Goal: Obtain resource: Download file/media

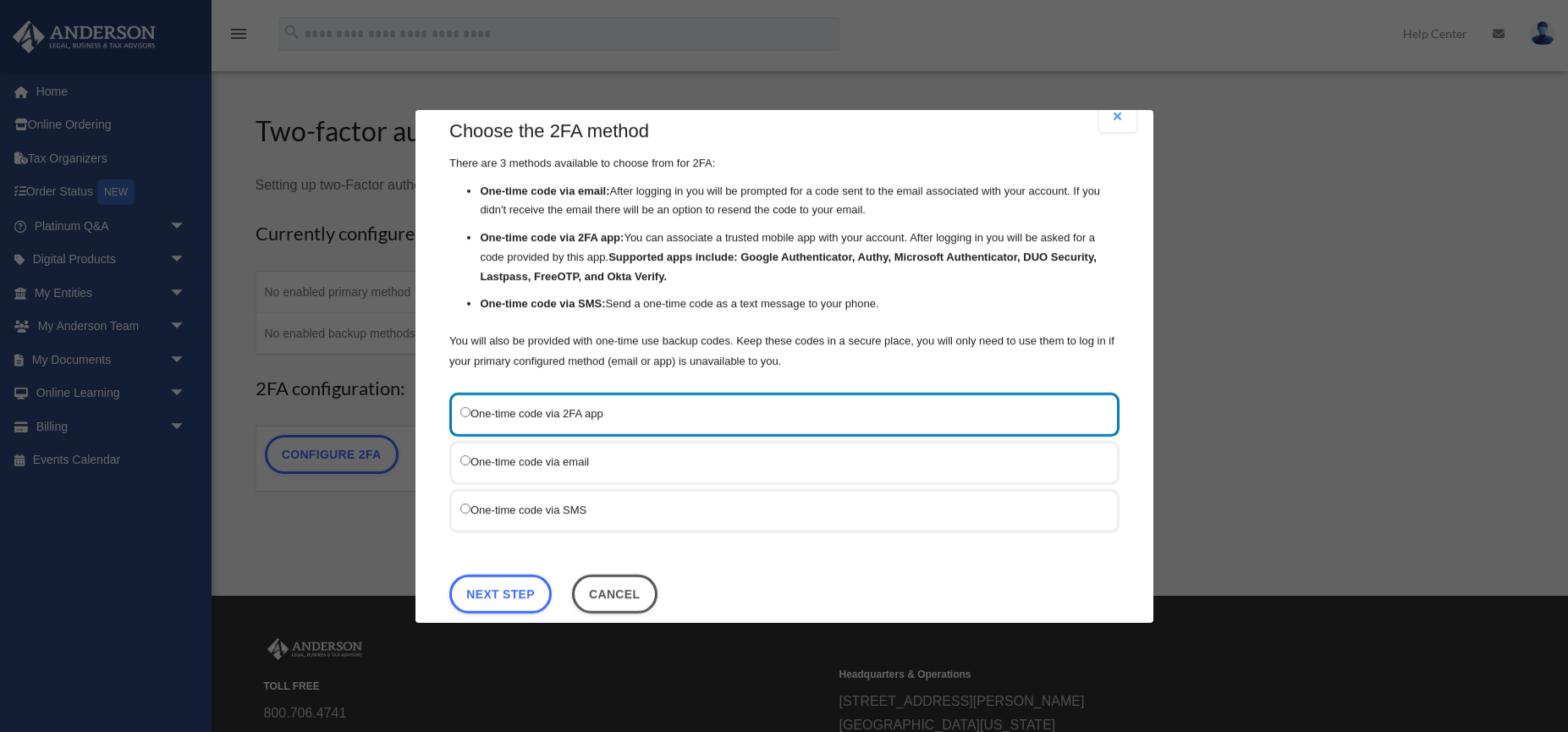
scroll to position [29, 0]
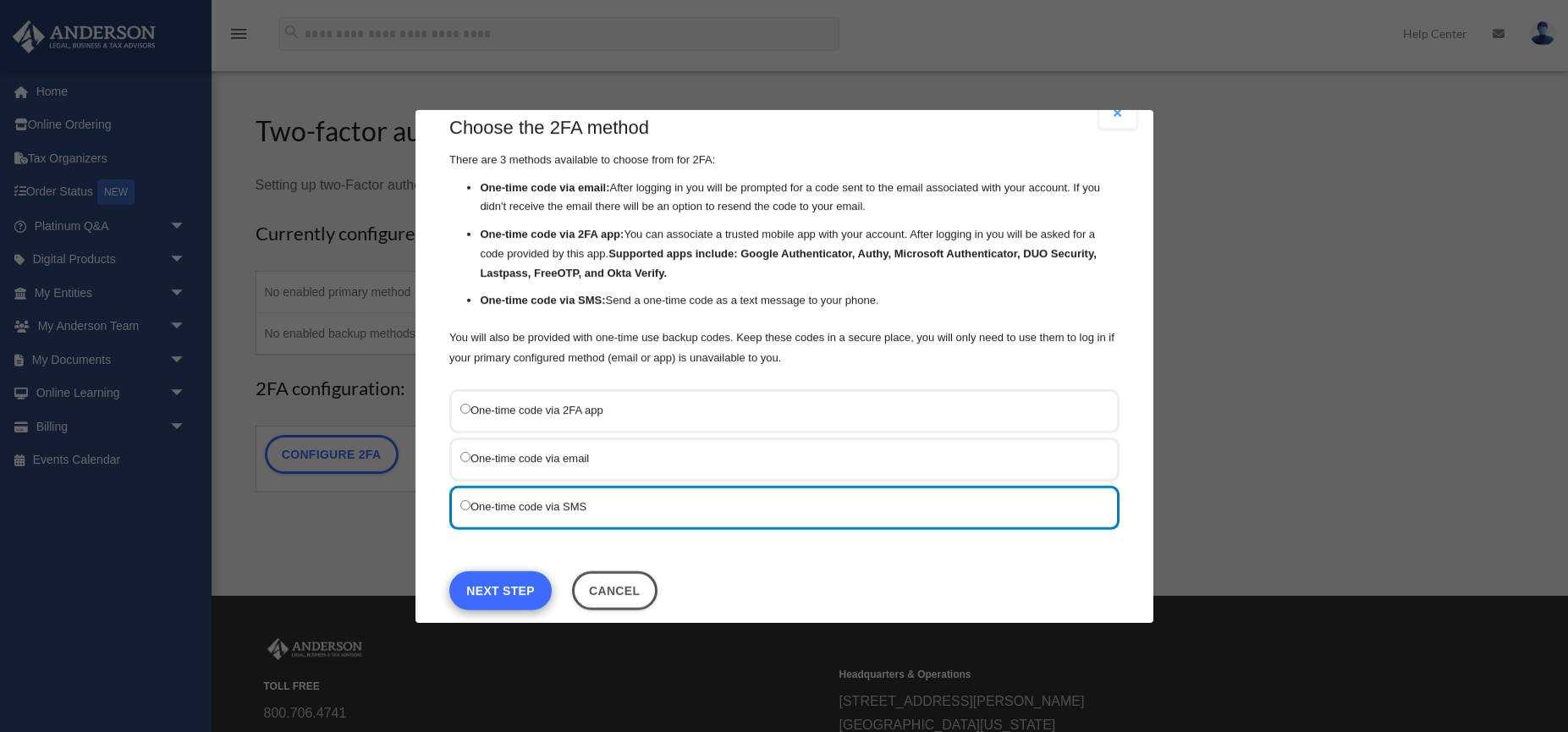
click at [510, 590] on link "Next Step" at bounding box center [501, 590] width 102 height 39
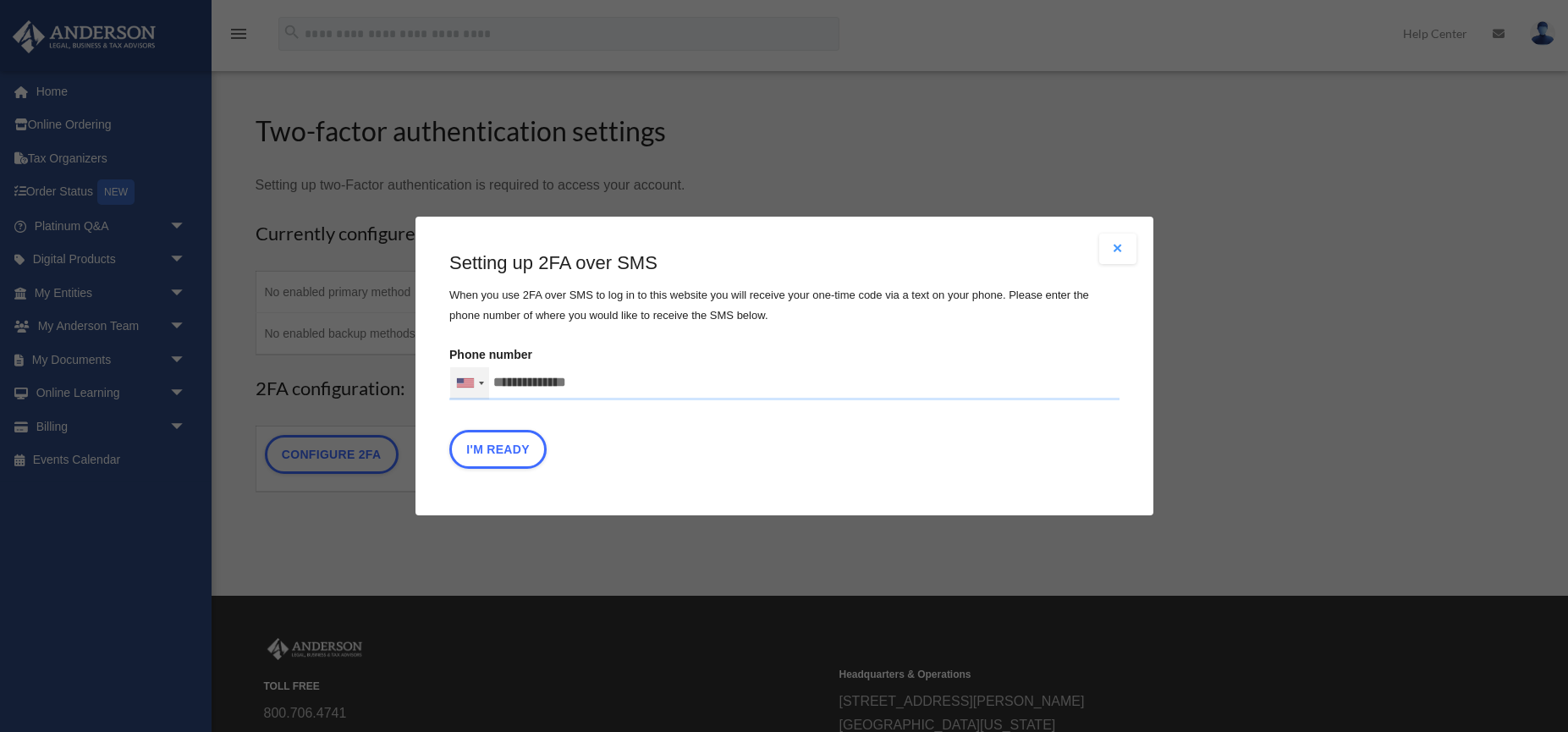
click at [483, 382] on div at bounding box center [482, 383] width 5 height 4
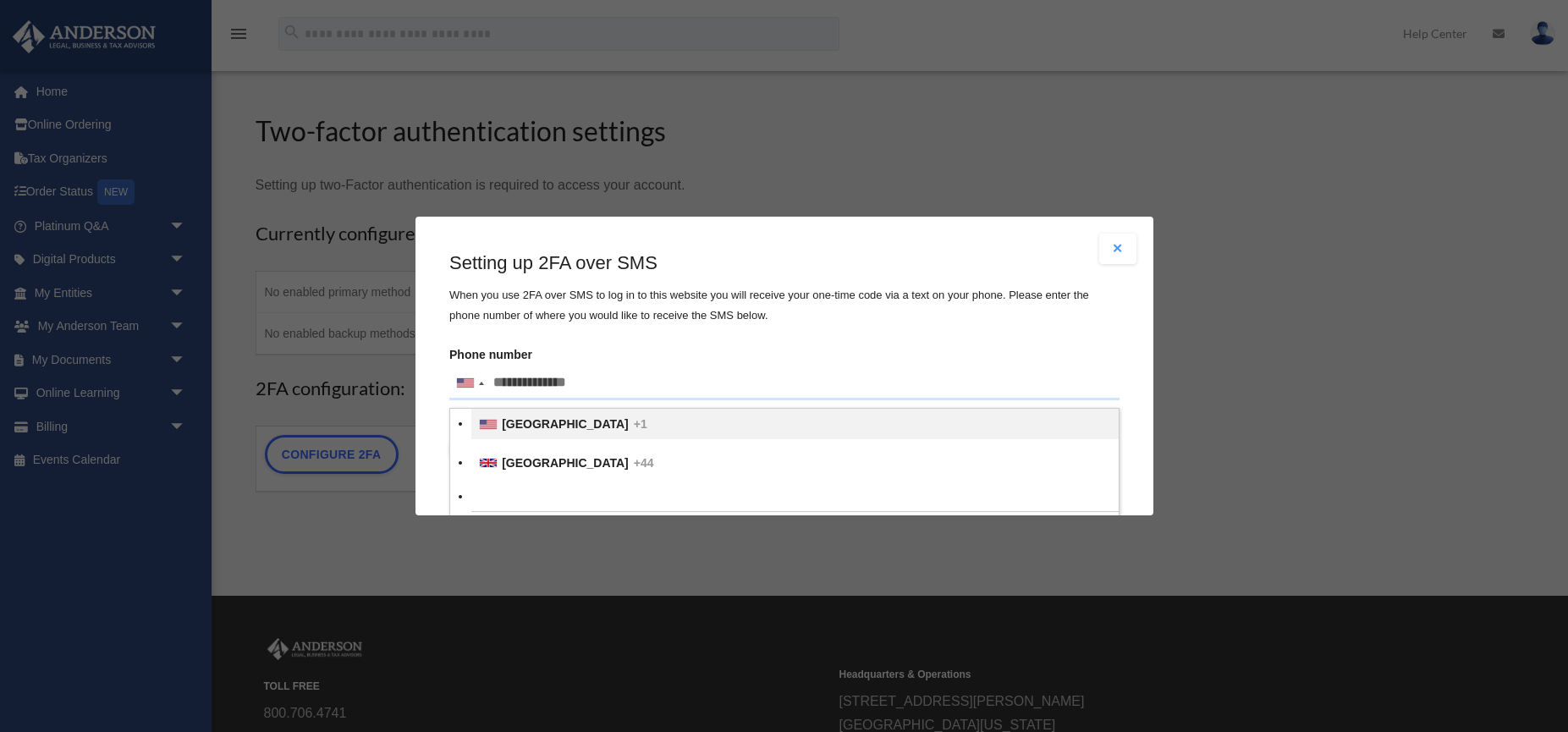
click at [666, 345] on label "Phone number United States +1 United Kingdom +44 Afghanistan (‫افغانستان‬‎) +93…" at bounding box center [784, 372] width 670 height 57
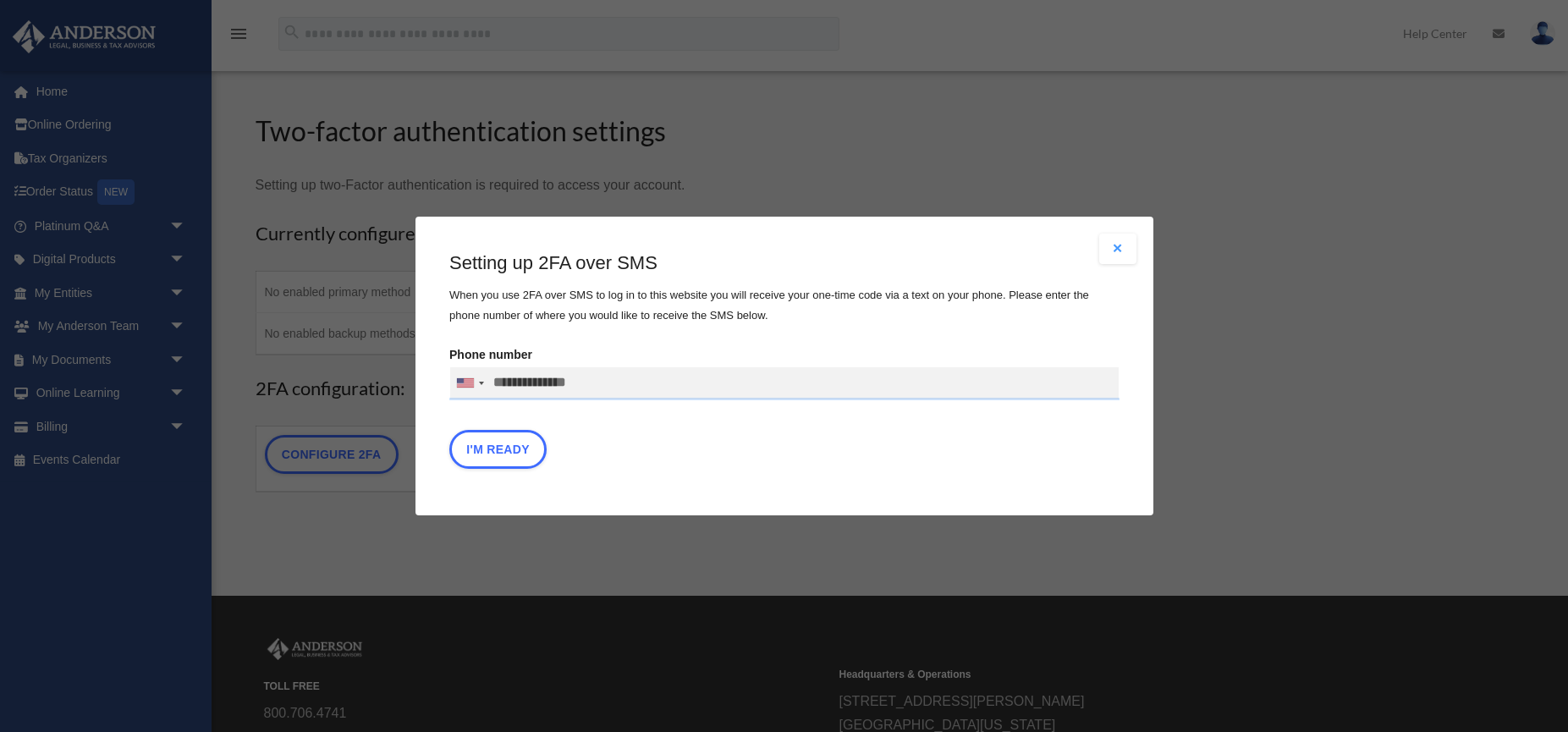
click at [537, 379] on div at bounding box center [784, 383] width 669 height 32
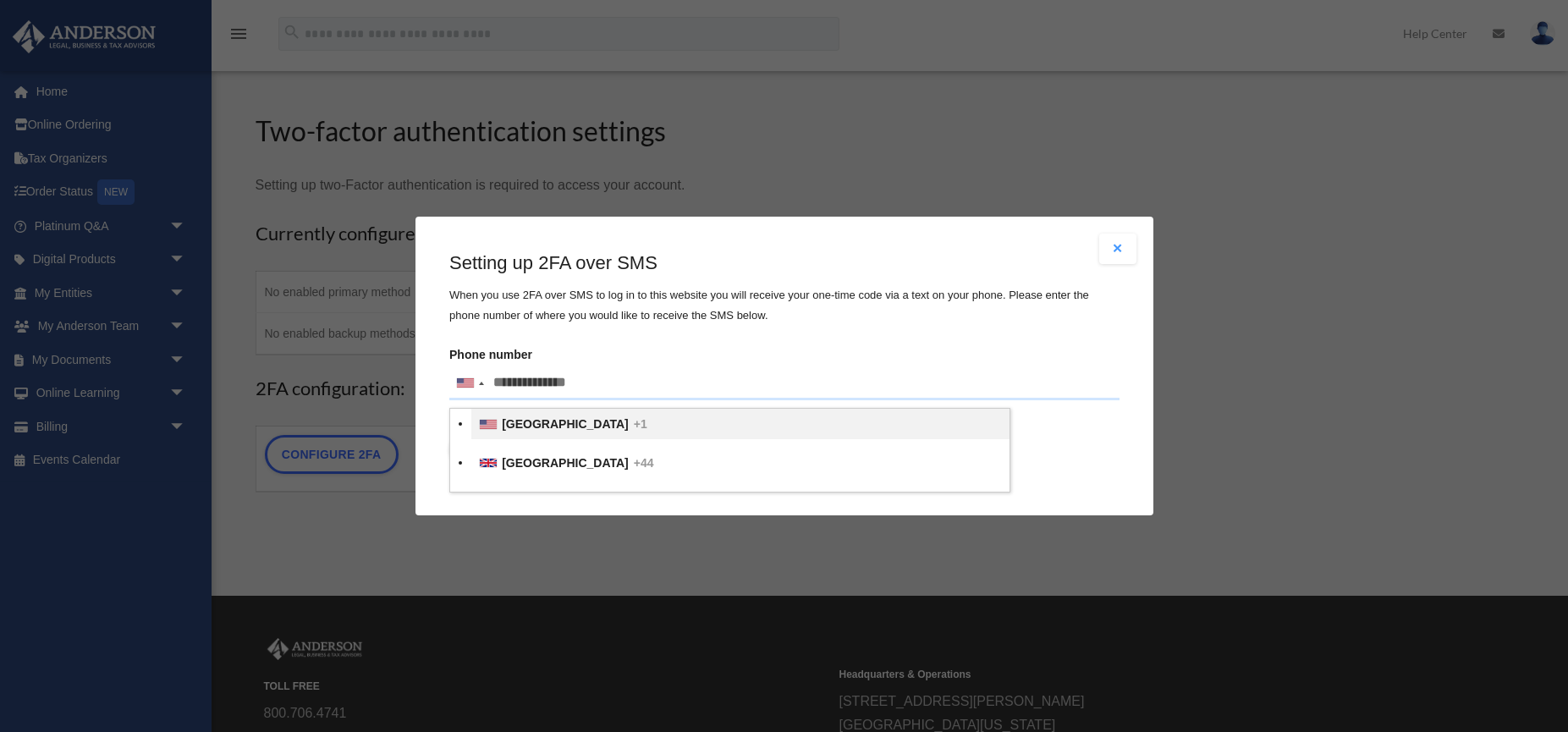
click at [687, 352] on label "Phone number United States +1 United Kingdom +44 Afghanistan (‫افغانستان‬‎) +93…" at bounding box center [784, 372] width 670 height 57
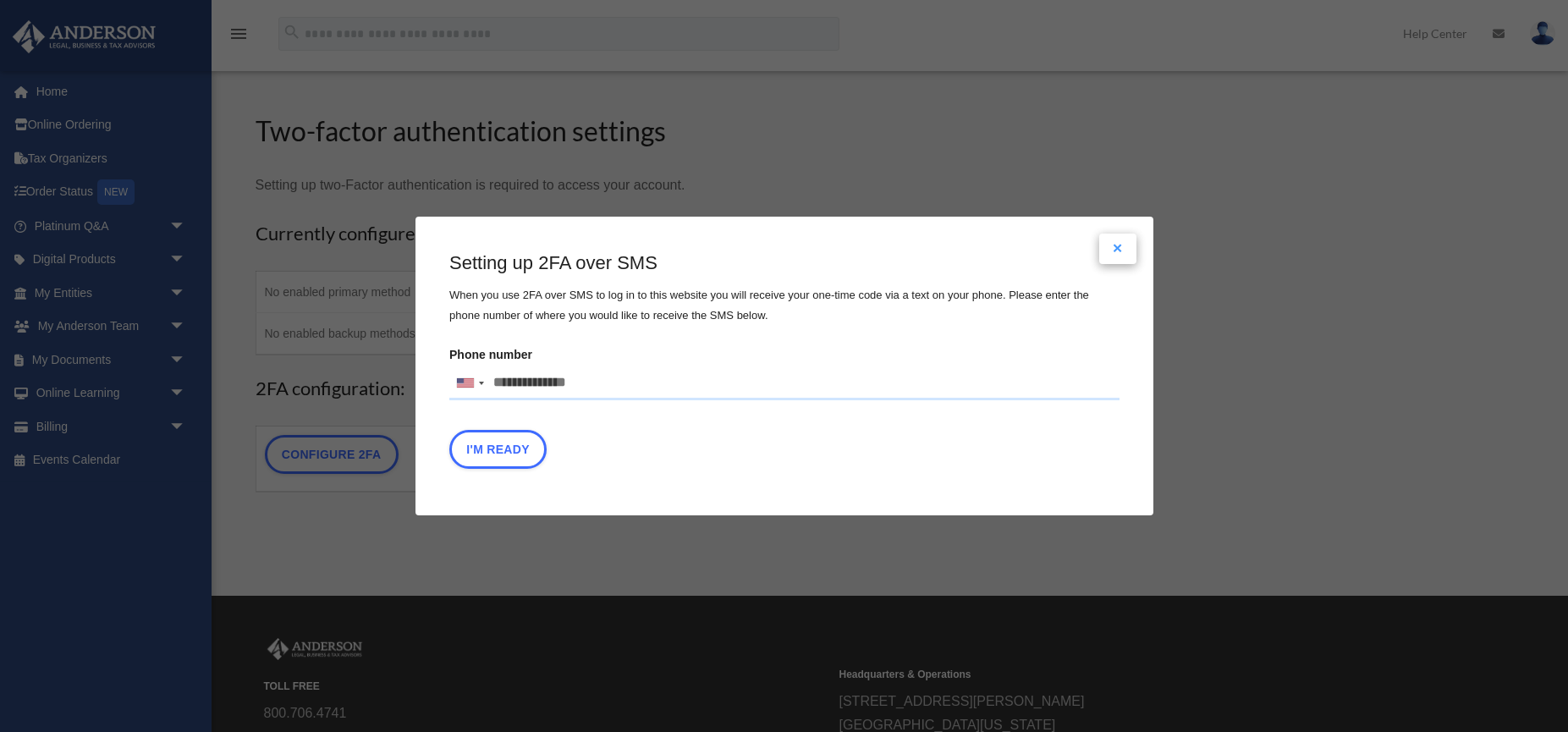
click at [1111, 246] on button "Close modal" at bounding box center [1118, 249] width 38 height 30
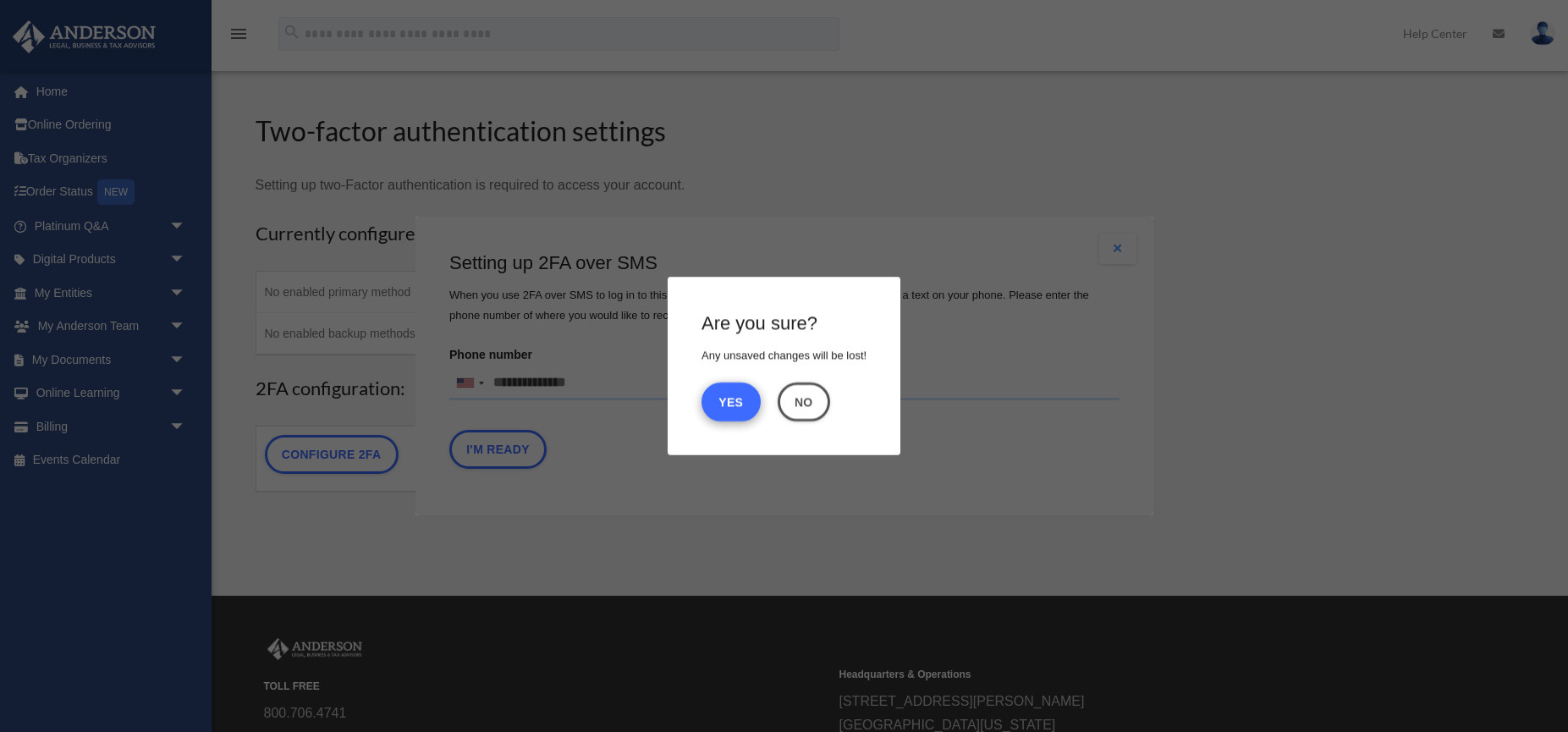
click at [726, 409] on button "Yes" at bounding box center [731, 401] width 59 height 39
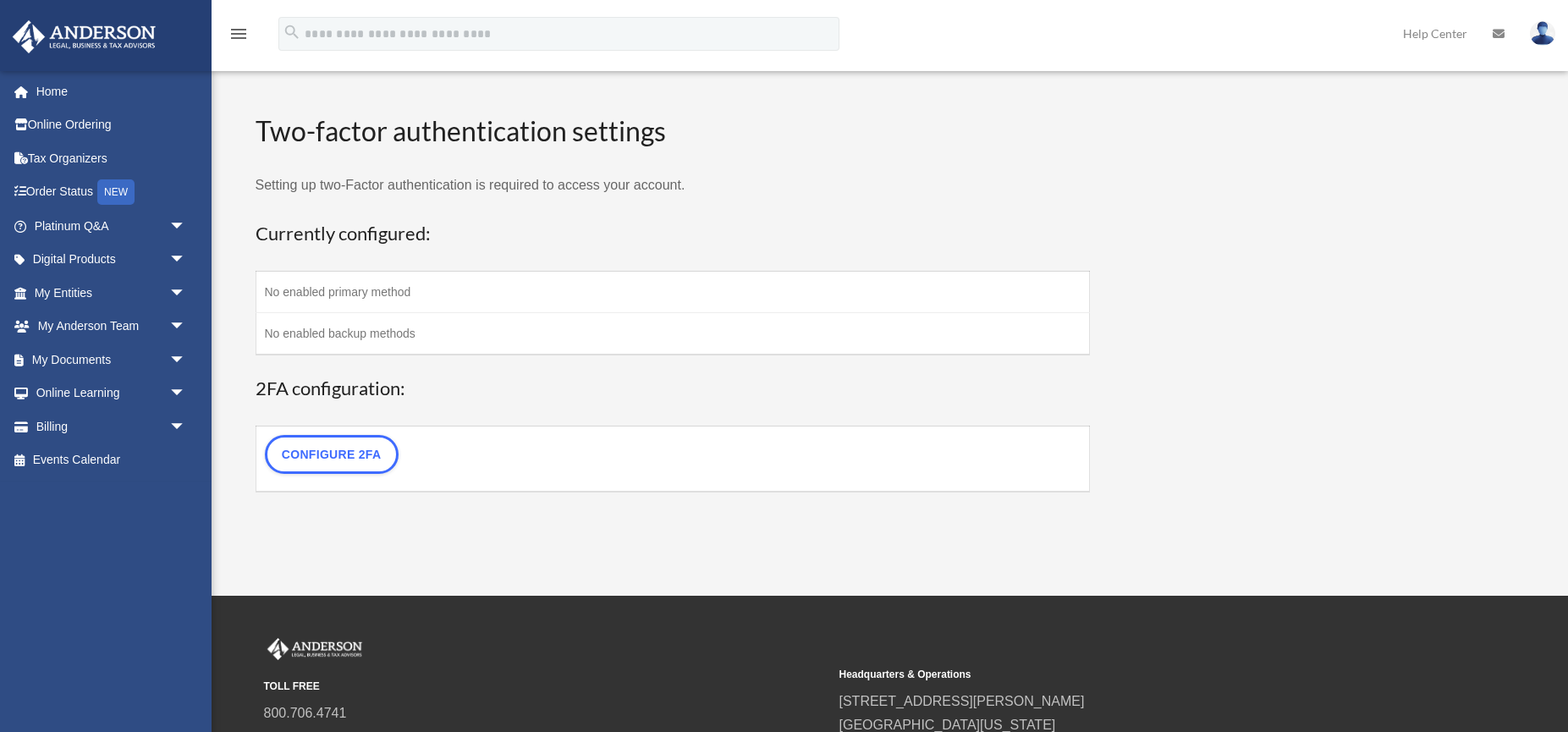
scroll to position [1, 0]
click at [68, 359] on link "My Documents arrow_drop_down" at bounding box center [111, 360] width 200 height 34
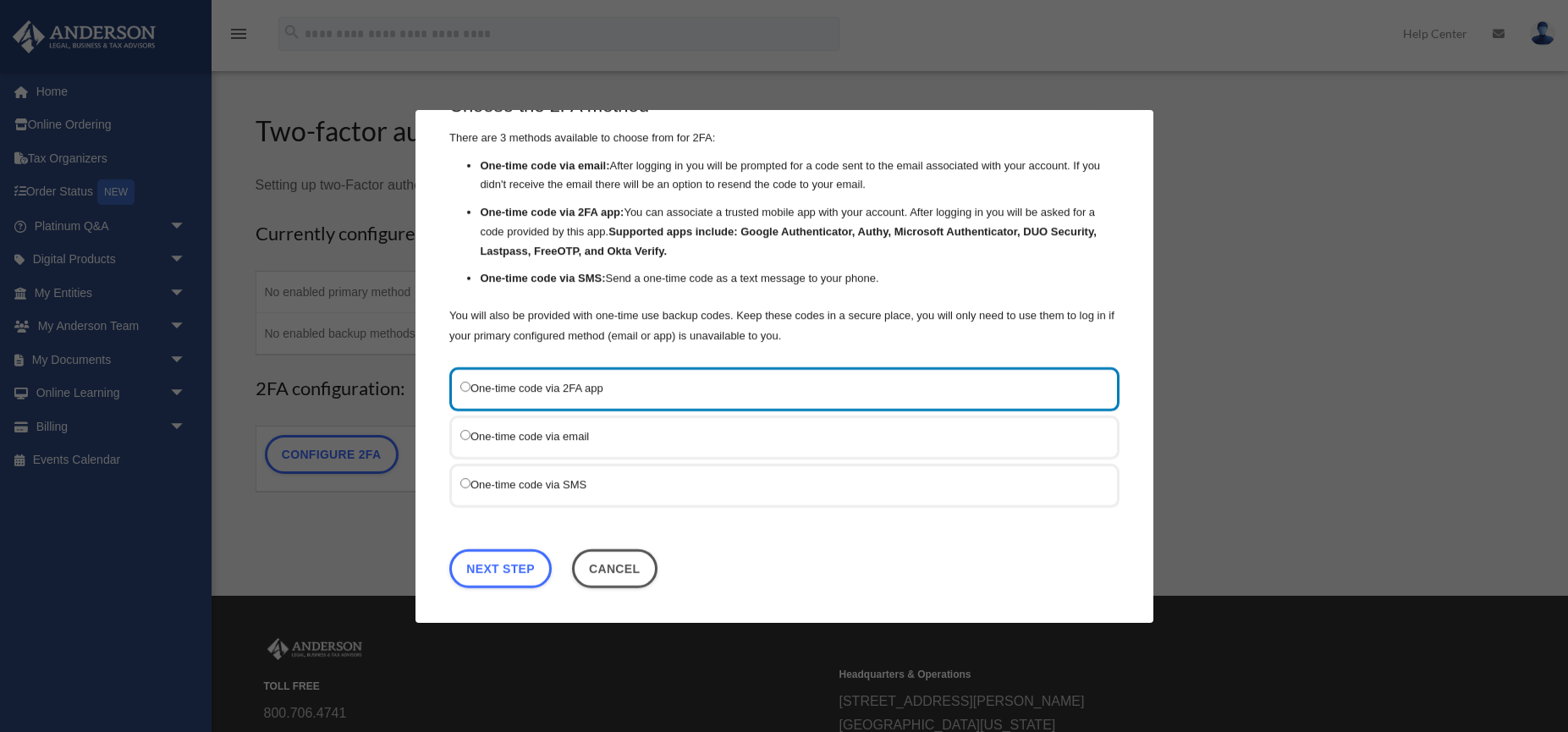
scroll to position [49, 0]
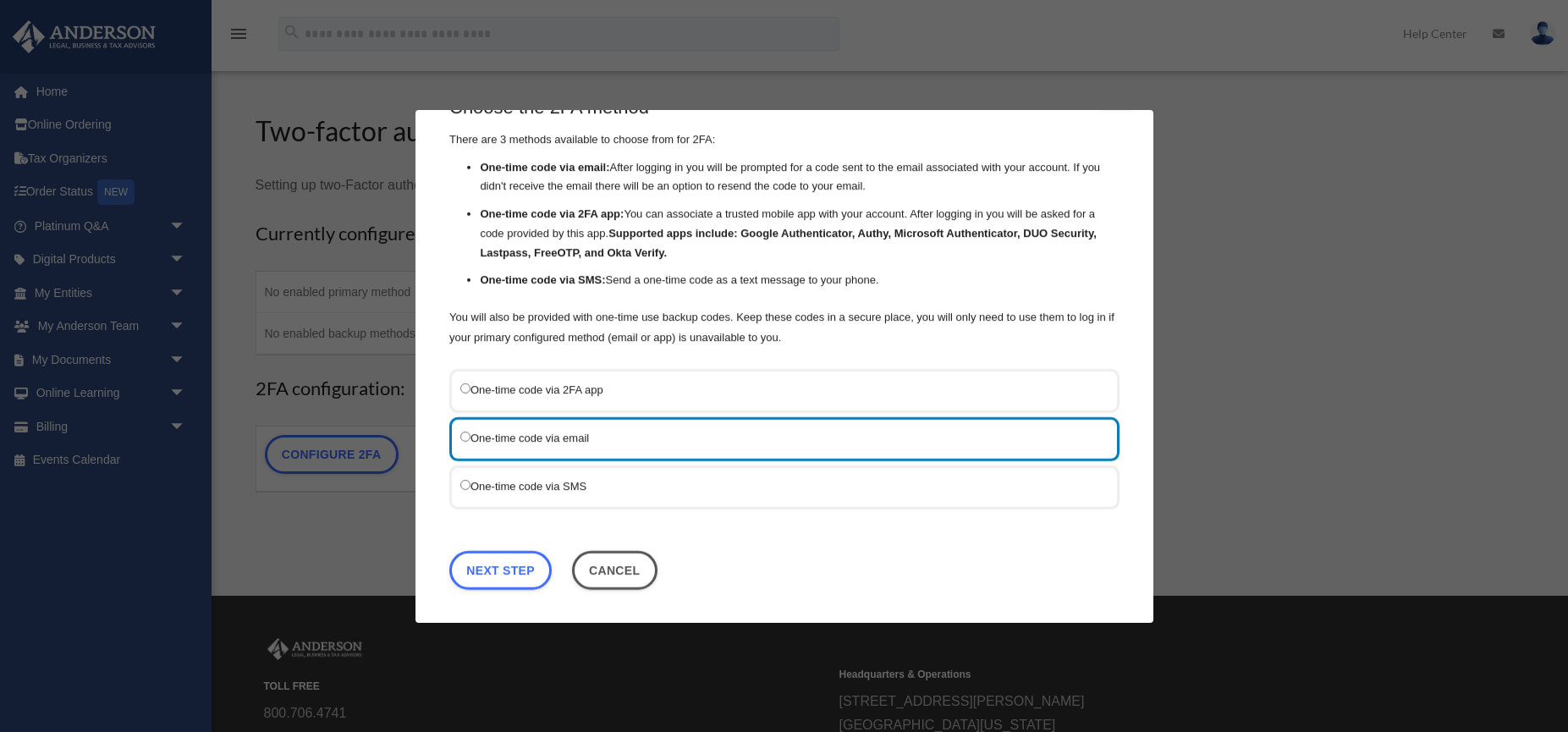
drag, startPoint x: 501, startPoint y: 571, endPoint x: 492, endPoint y: 562, distance: 12.7
click at [501, 571] on link "Next Step" at bounding box center [501, 569] width 102 height 39
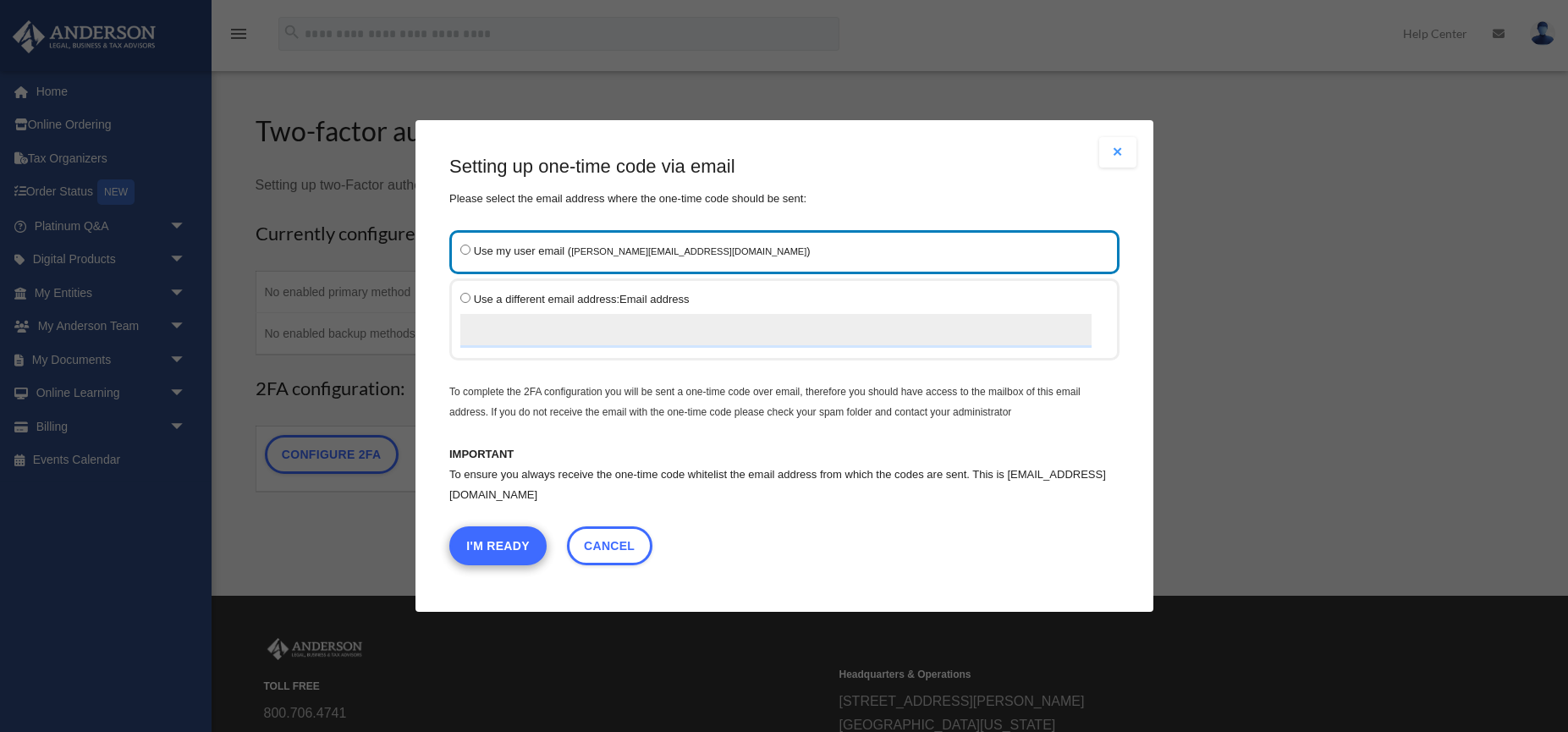
click at [509, 550] on button "I'm Ready" at bounding box center [498, 546] width 98 height 39
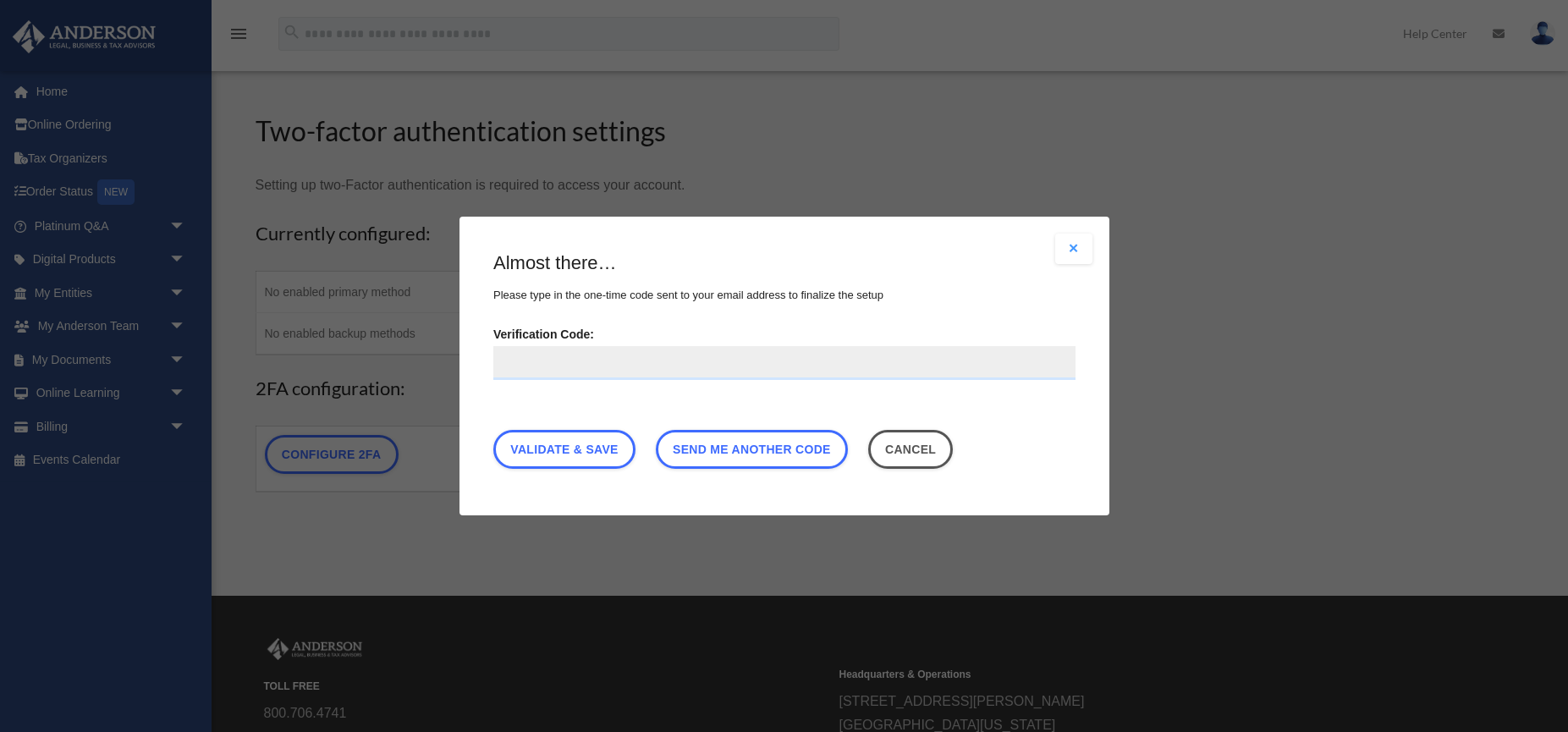
paste input "******"
type input "******"
click at [584, 451] on link "Validate & Save" at bounding box center [564, 449] width 142 height 39
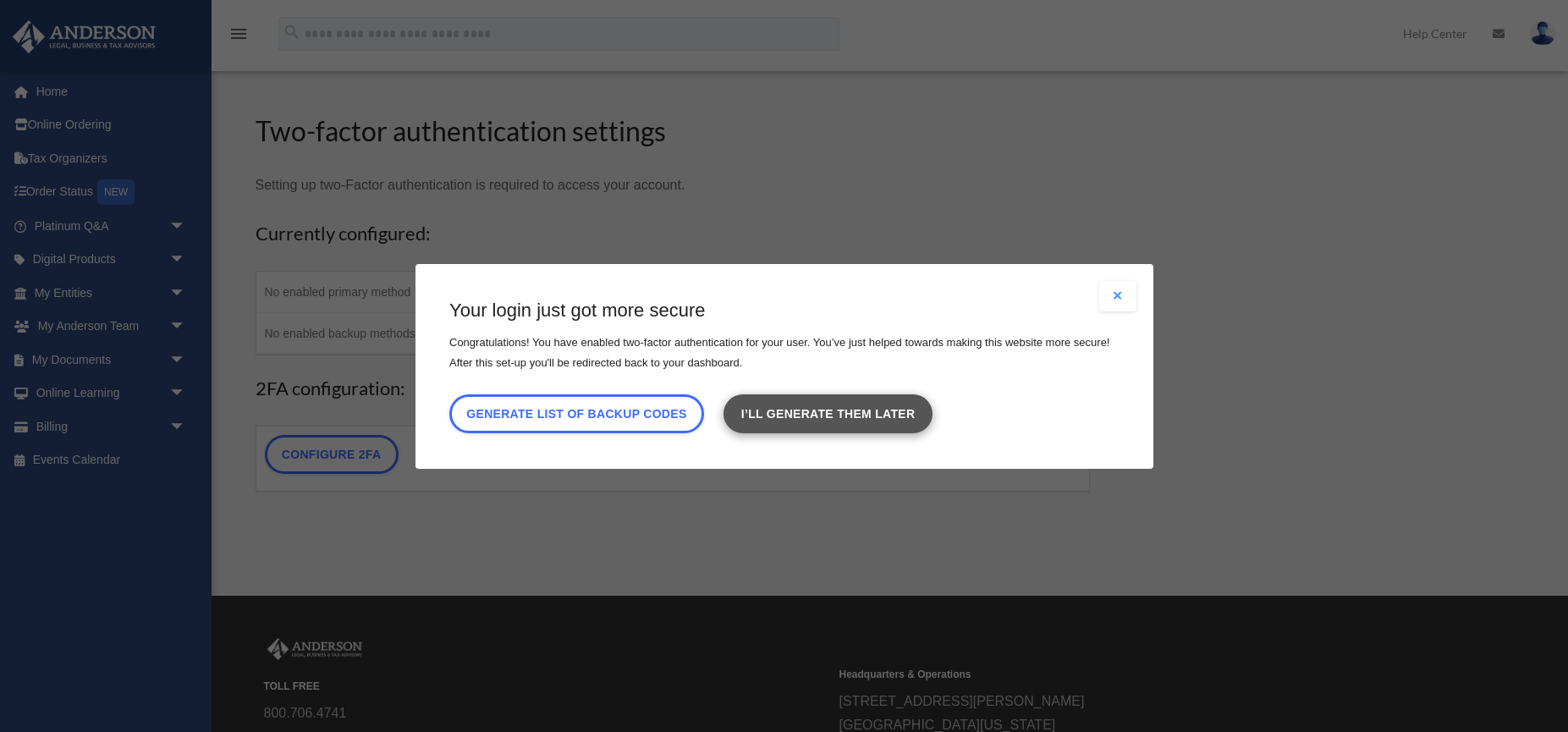
click at [902, 406] on link "I’ll generate them later" at bounding box center [827, 412] width 208 height 39
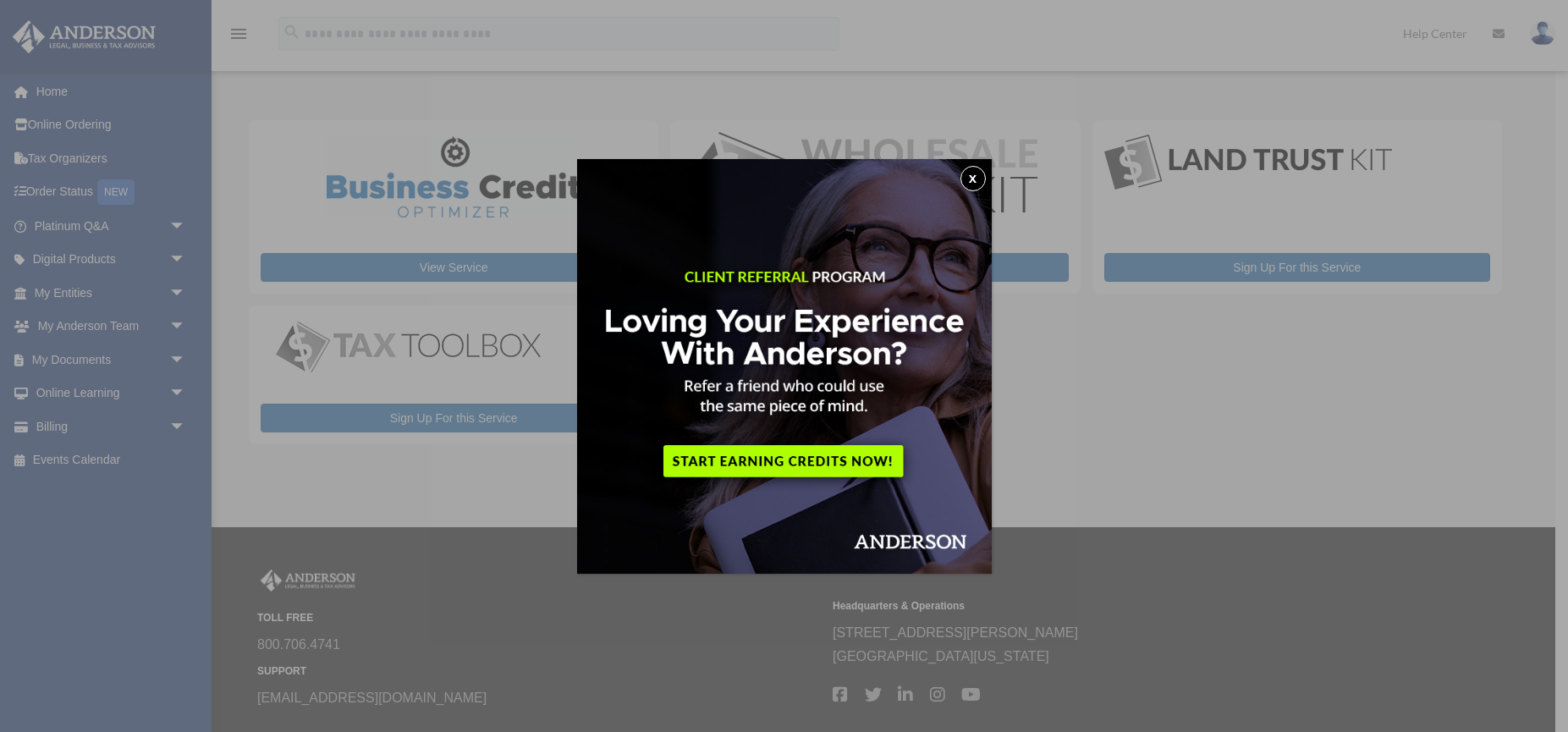
click at [976, 182] on button "x" at bounding box center [973, 178] width 25 height 25
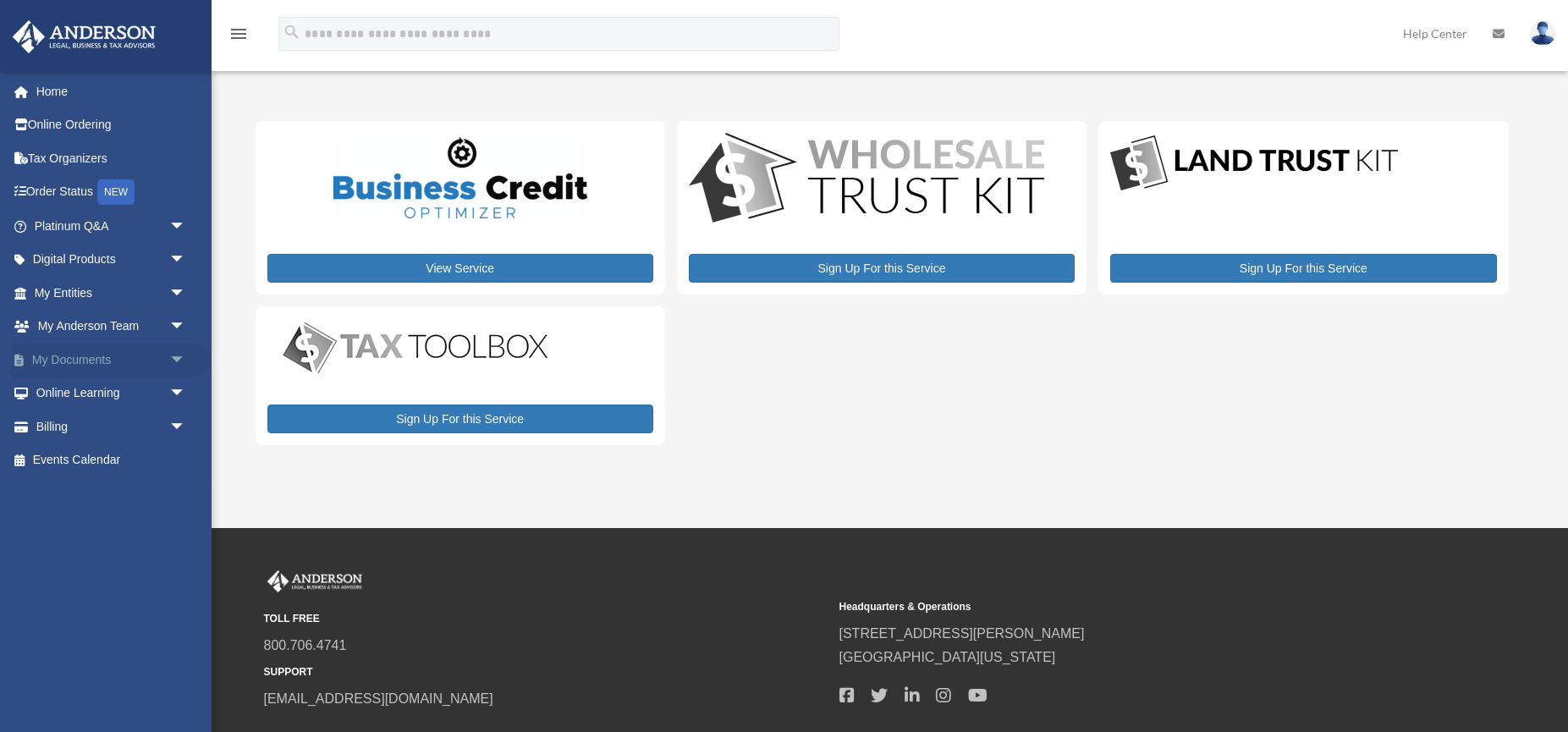
click at [91, 359] on link "My Documents arrow_drop_down" at bounding box center [111, 360] width 200 height 34
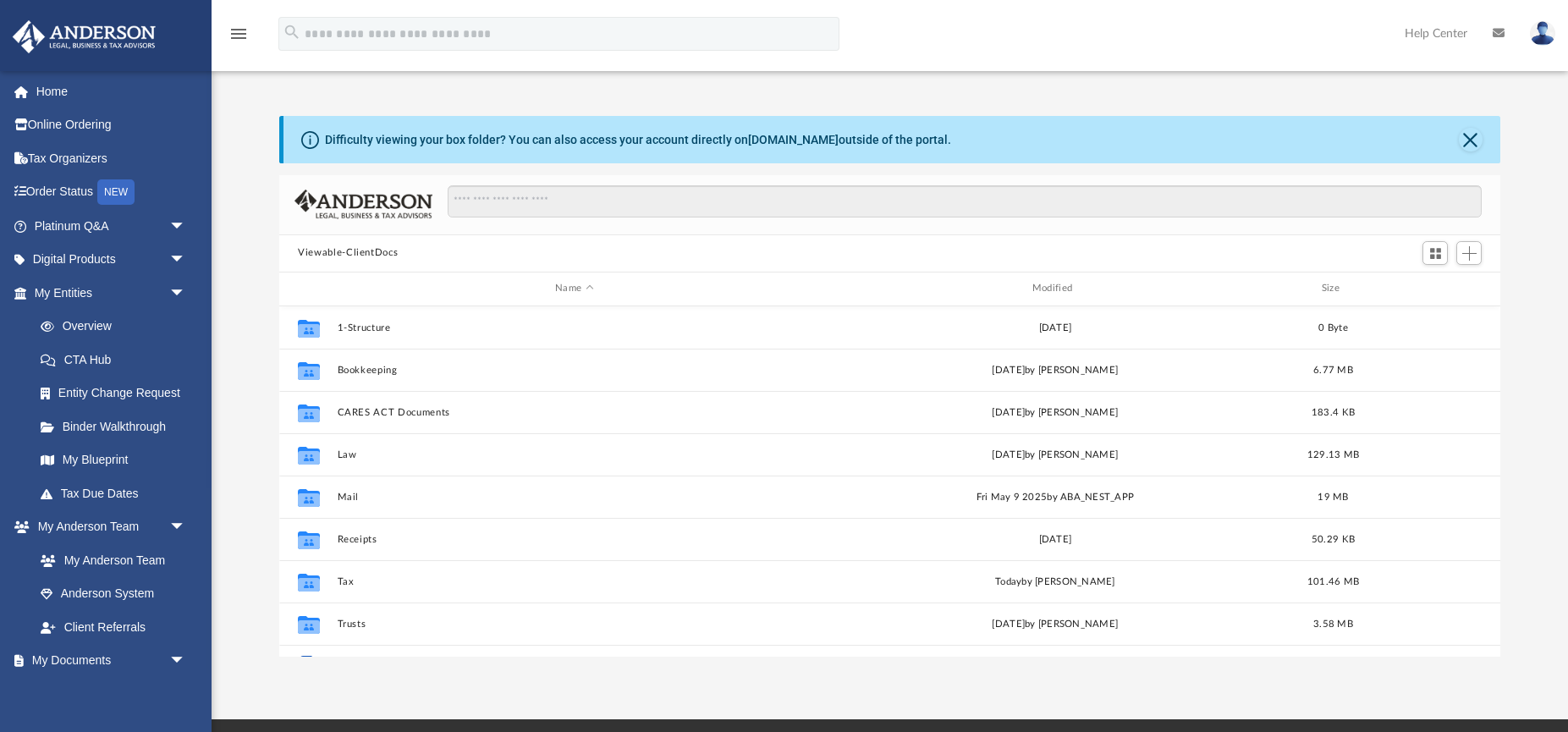
scroll to position [385, 1221]
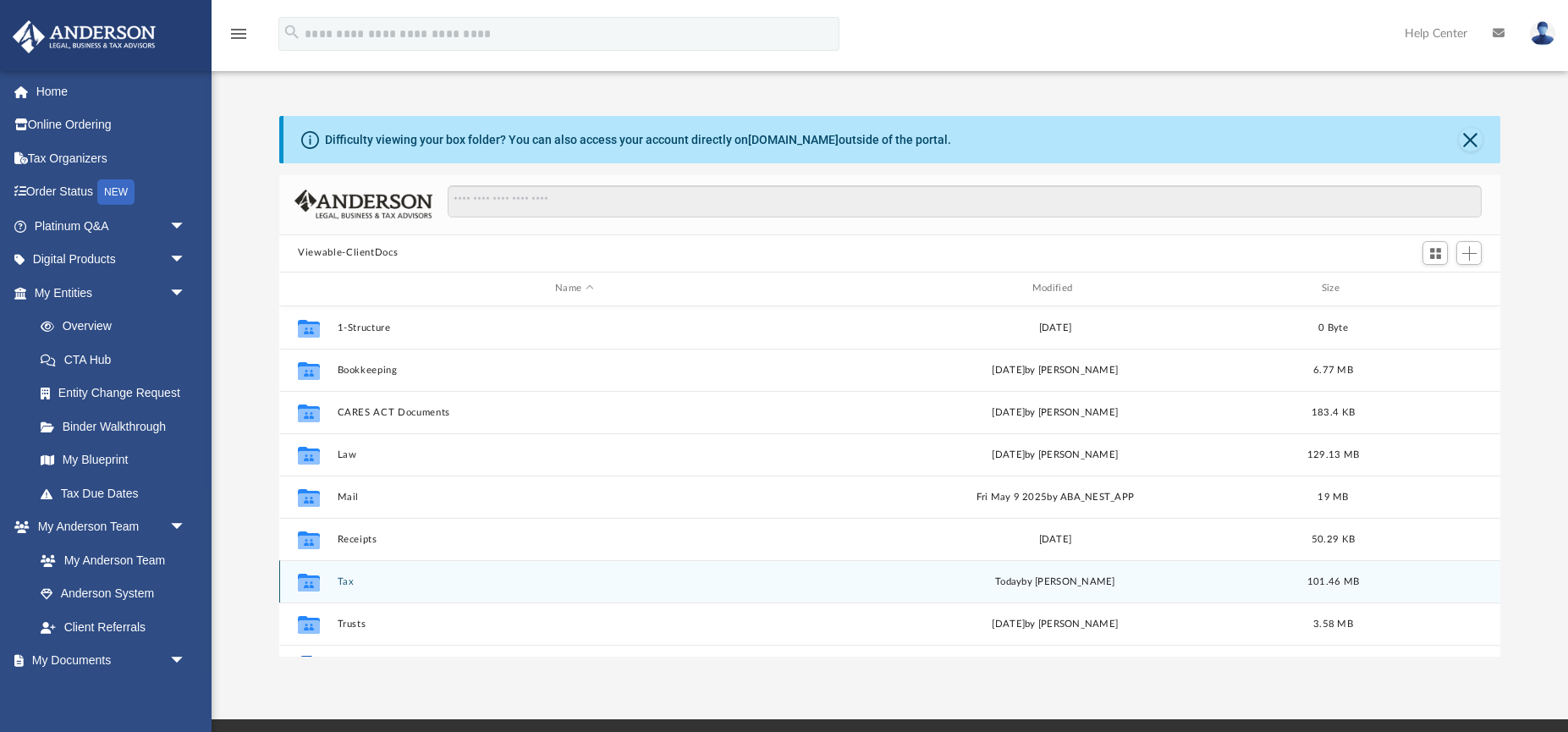
click at [348, 581] on button "Tax" at bounding box center [574, 582] width 474 height 11
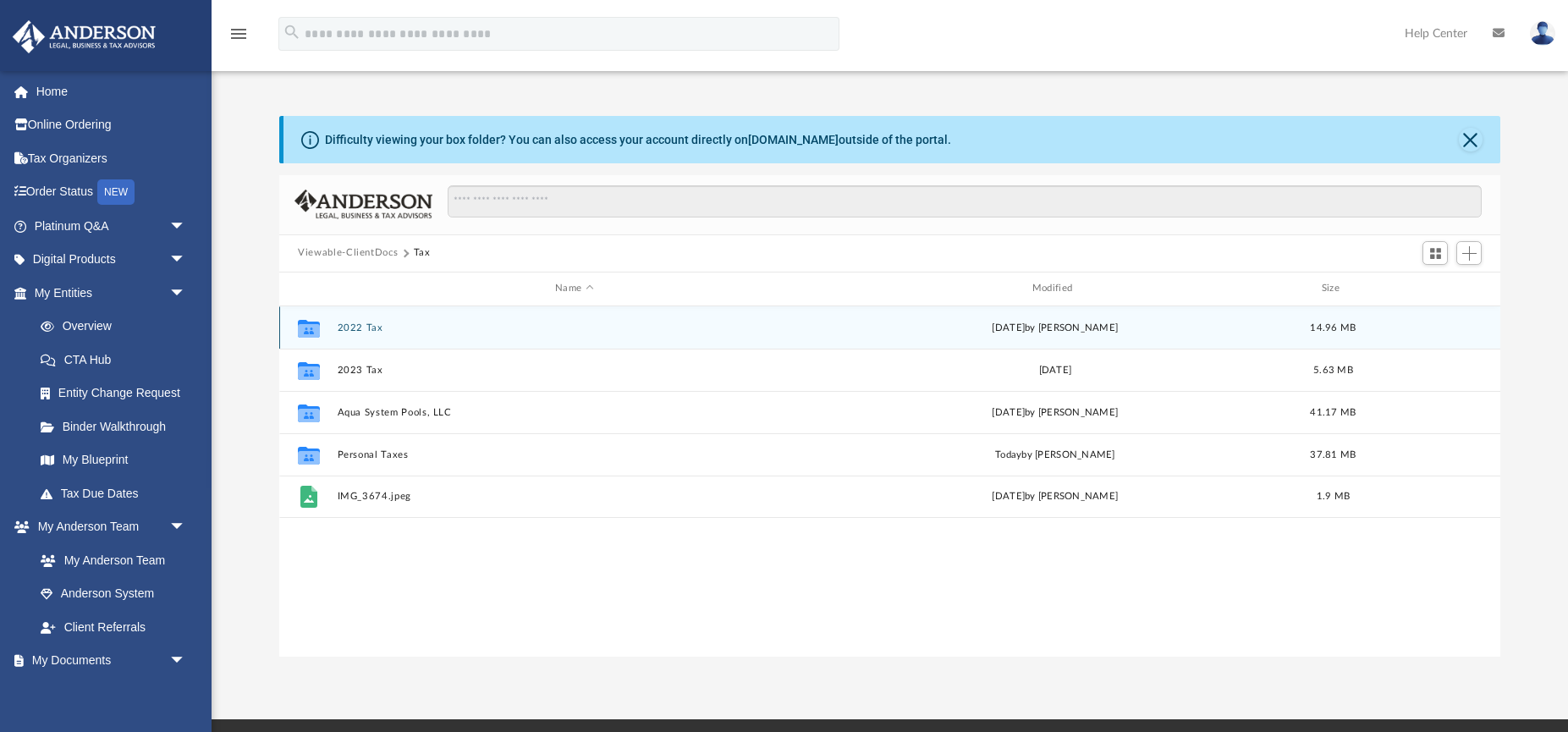
scroll to position [0, 0]
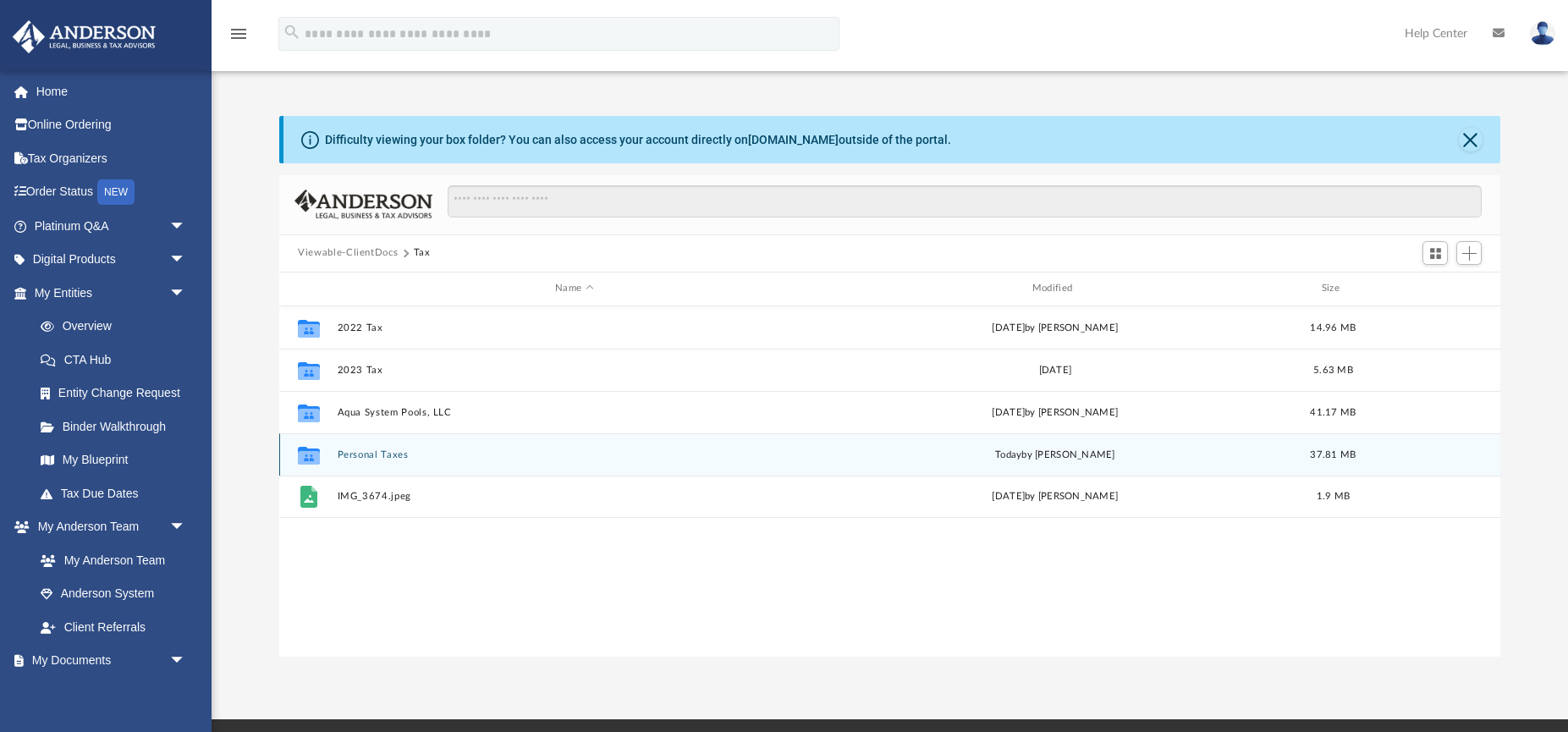
click at [361, 455] on button "Personal Taxes" at bounding box center [574, 455] width 474 height 11
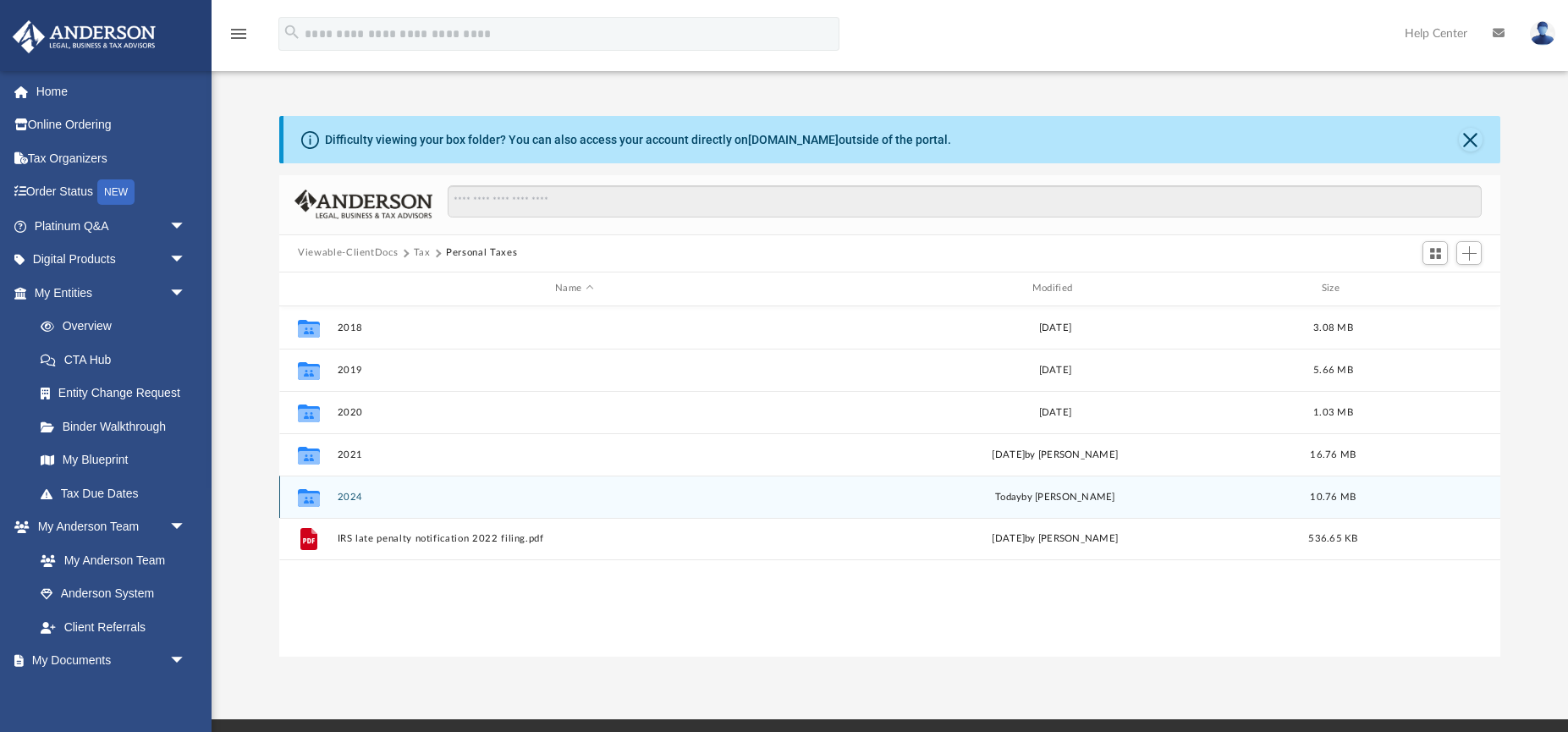
click at [355, 497] on button "2024" at bounding box center [574, 497] width 474 height 11
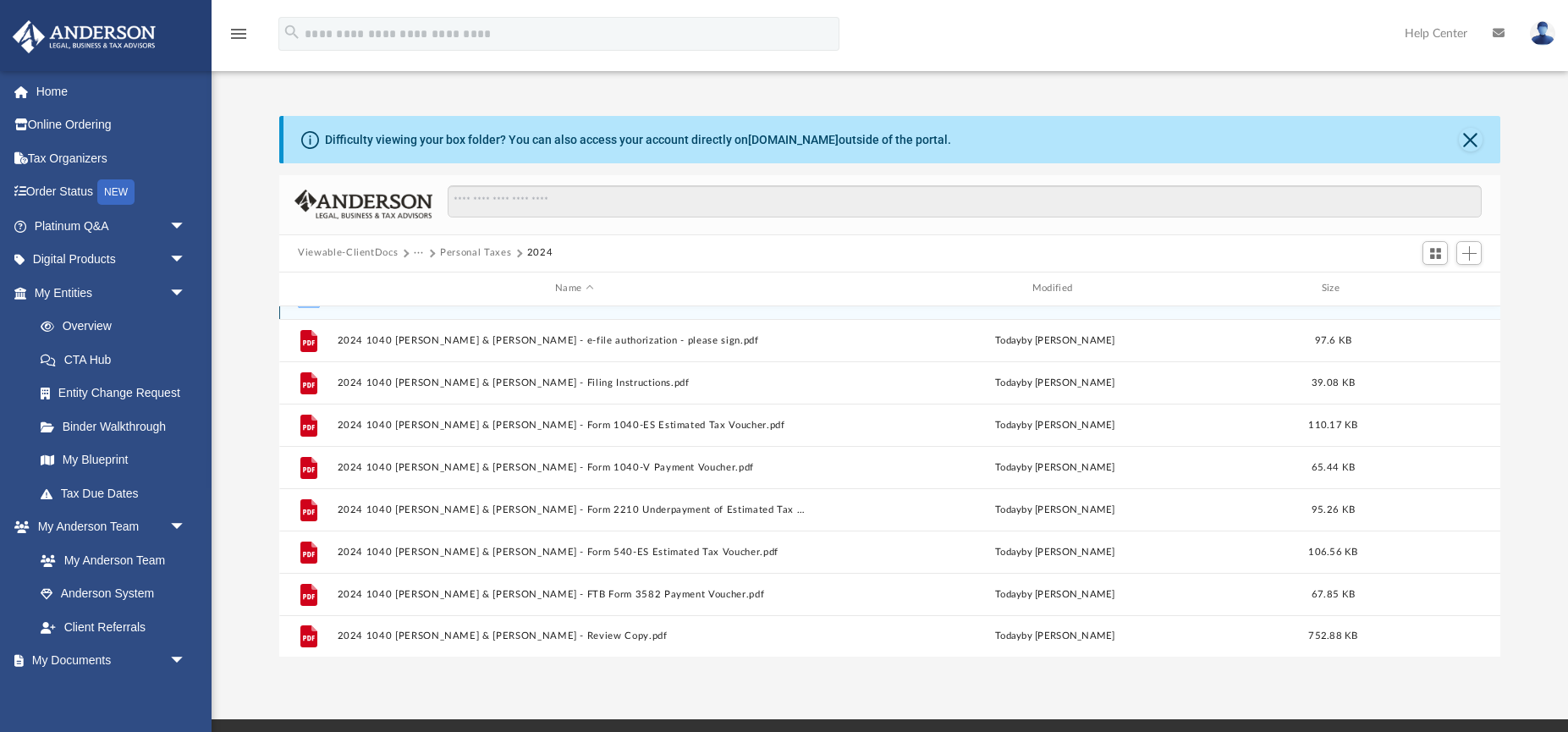
scroll to position [30, 0]
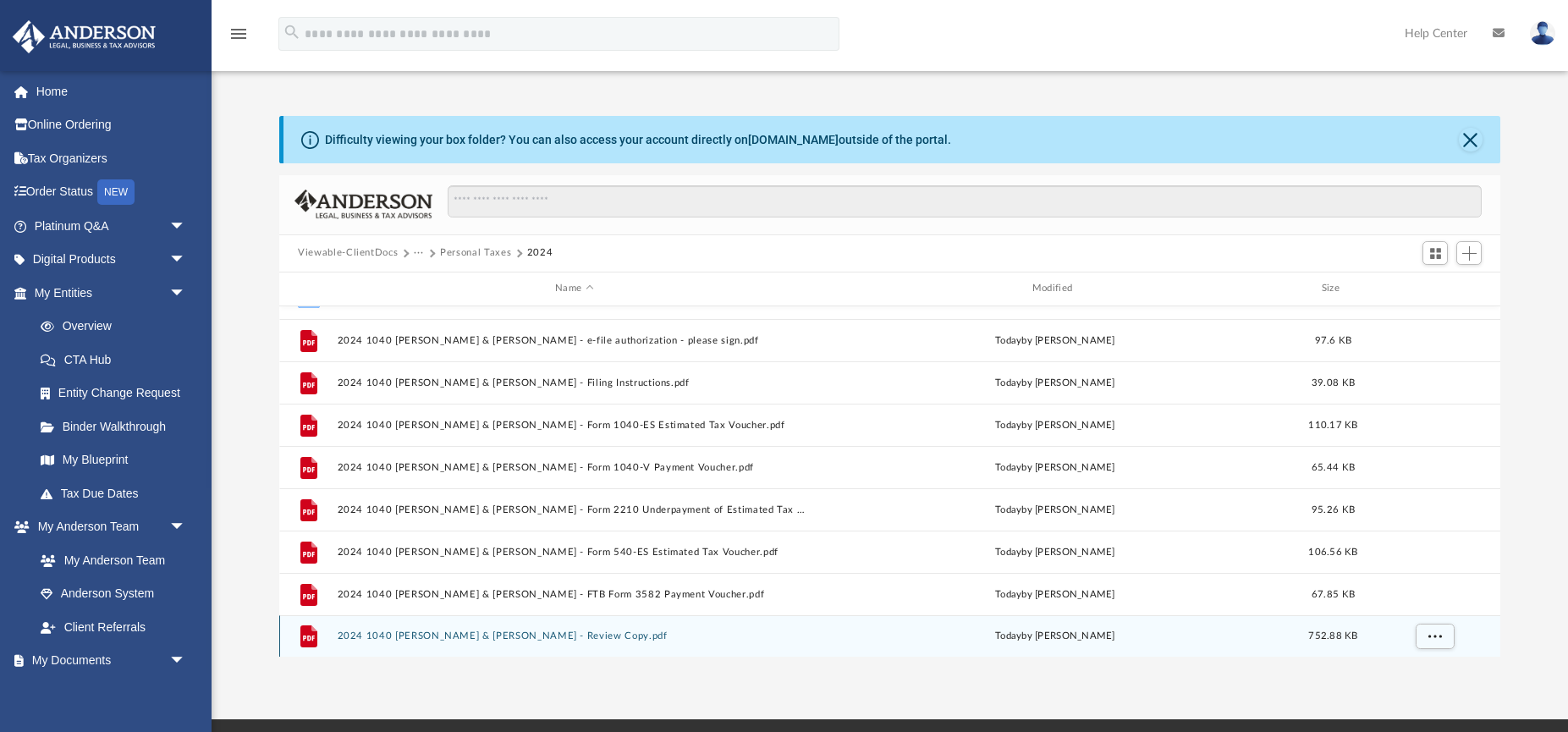
click at [322, 637] on icon "File" at bounding box center [309, 637] width 27 height 27
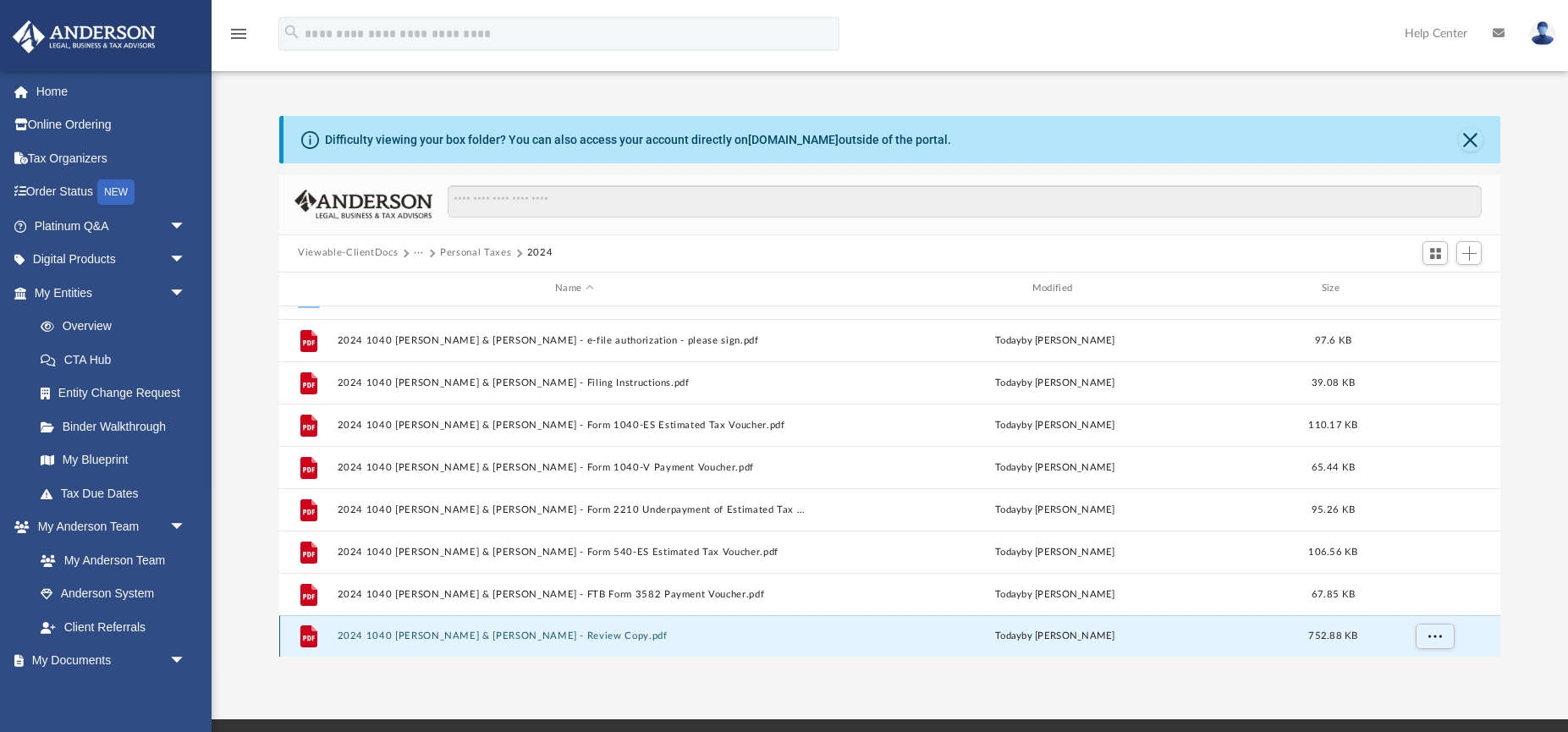
click at [420, 635] on button "2024 1040 [PERSON_NAME] & [PERSON_NAME] - Review Copy.pdf" at bounding box center [574, 636] width 474 height 11
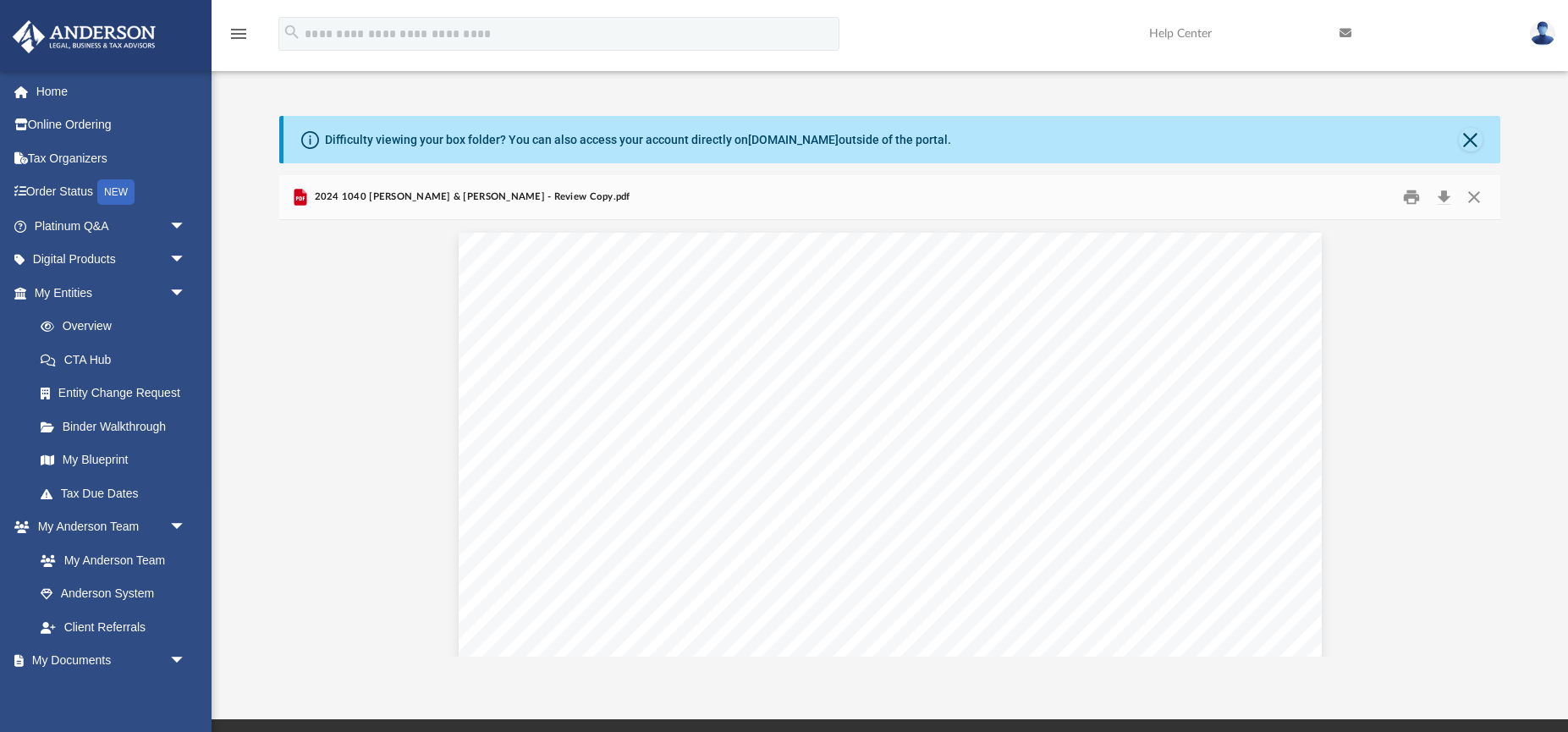
scroll to position [0, 0]
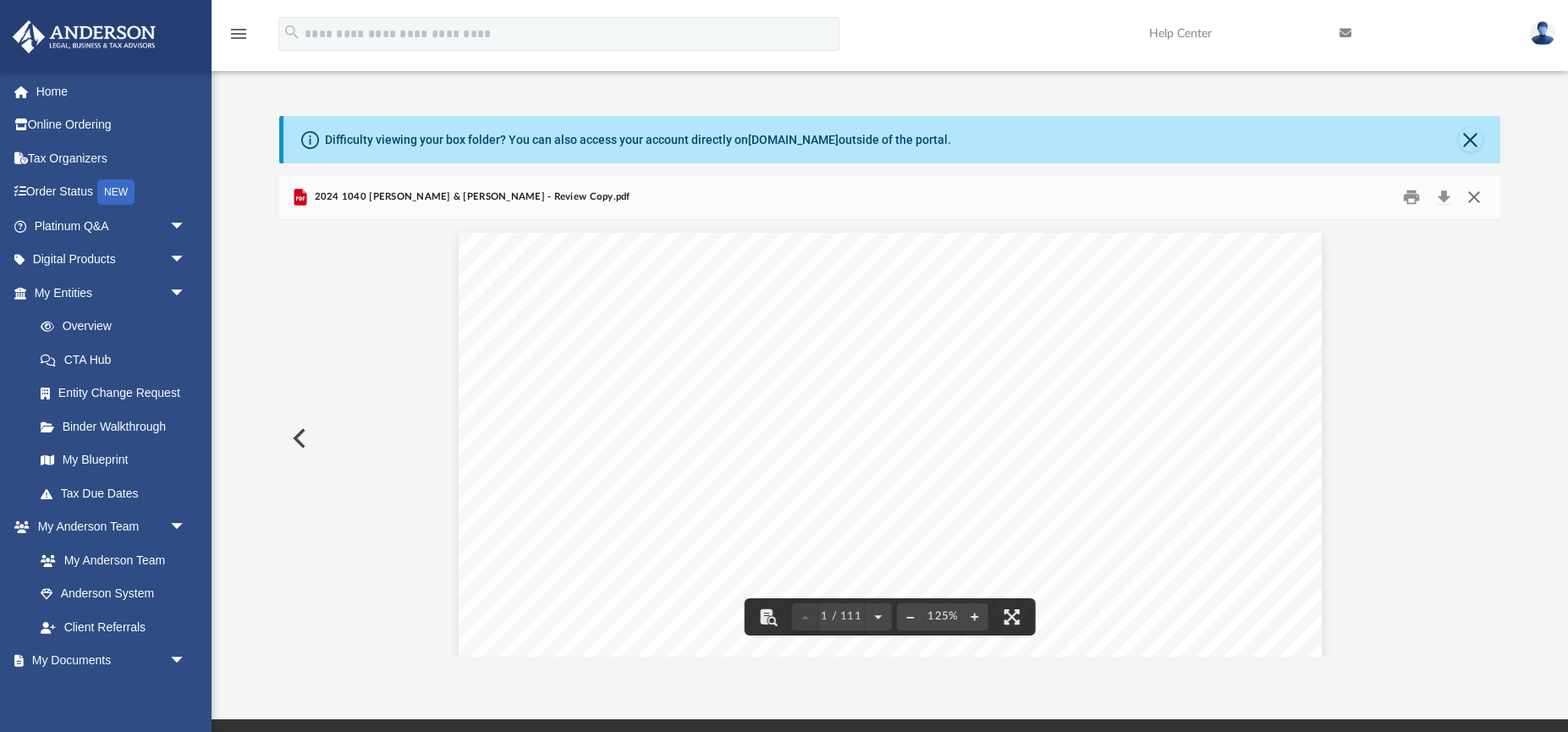
click at [1475, 196] on button "Close" at bounding box center [1473, 196] width 30 height 26
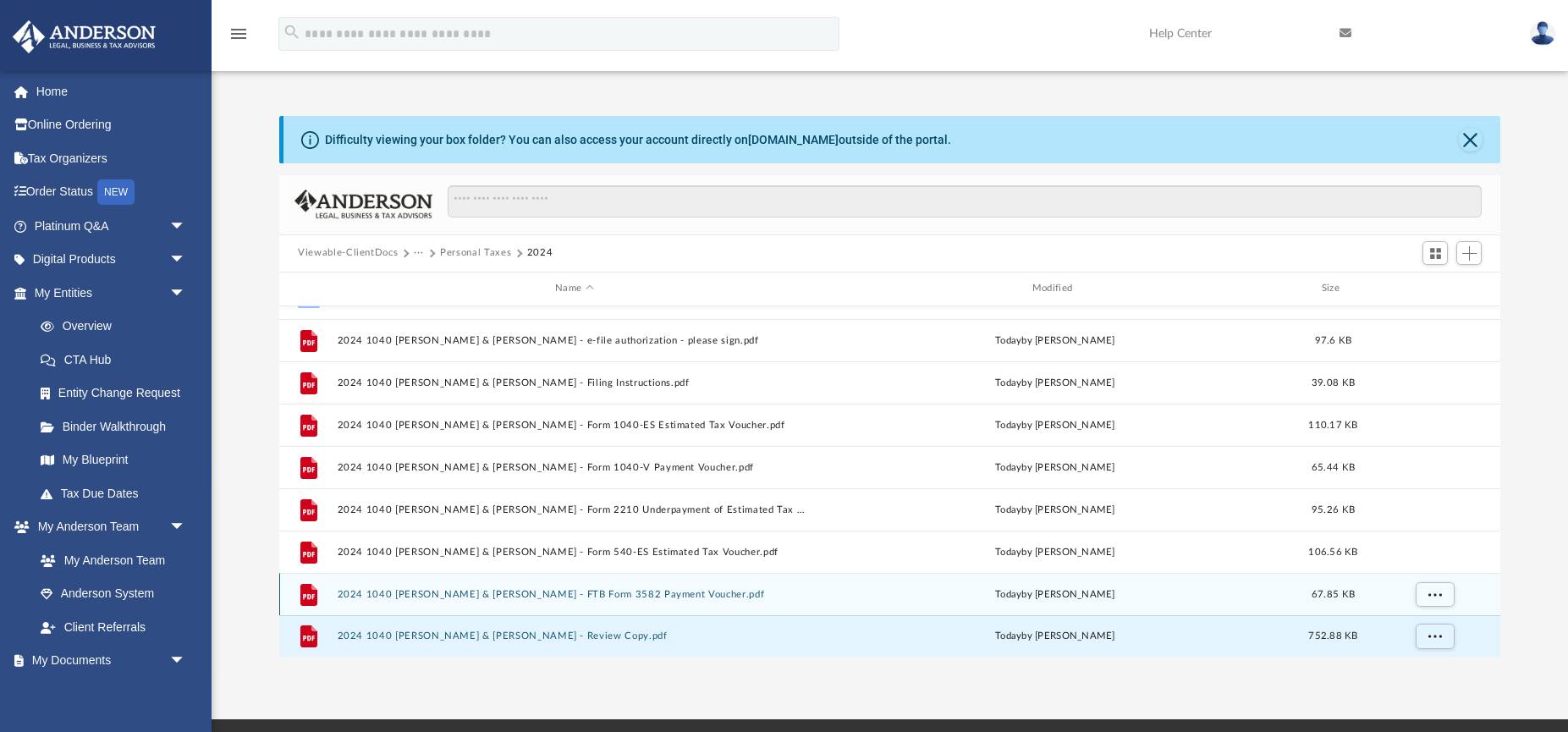
click at [613, 593] on button "2024 1040 [PERSON_NAME] & [PERSON_NAME] - FTB Form 3582 Payment Voucher.pdf" at bounding box center [574, 595] width 474 height 11
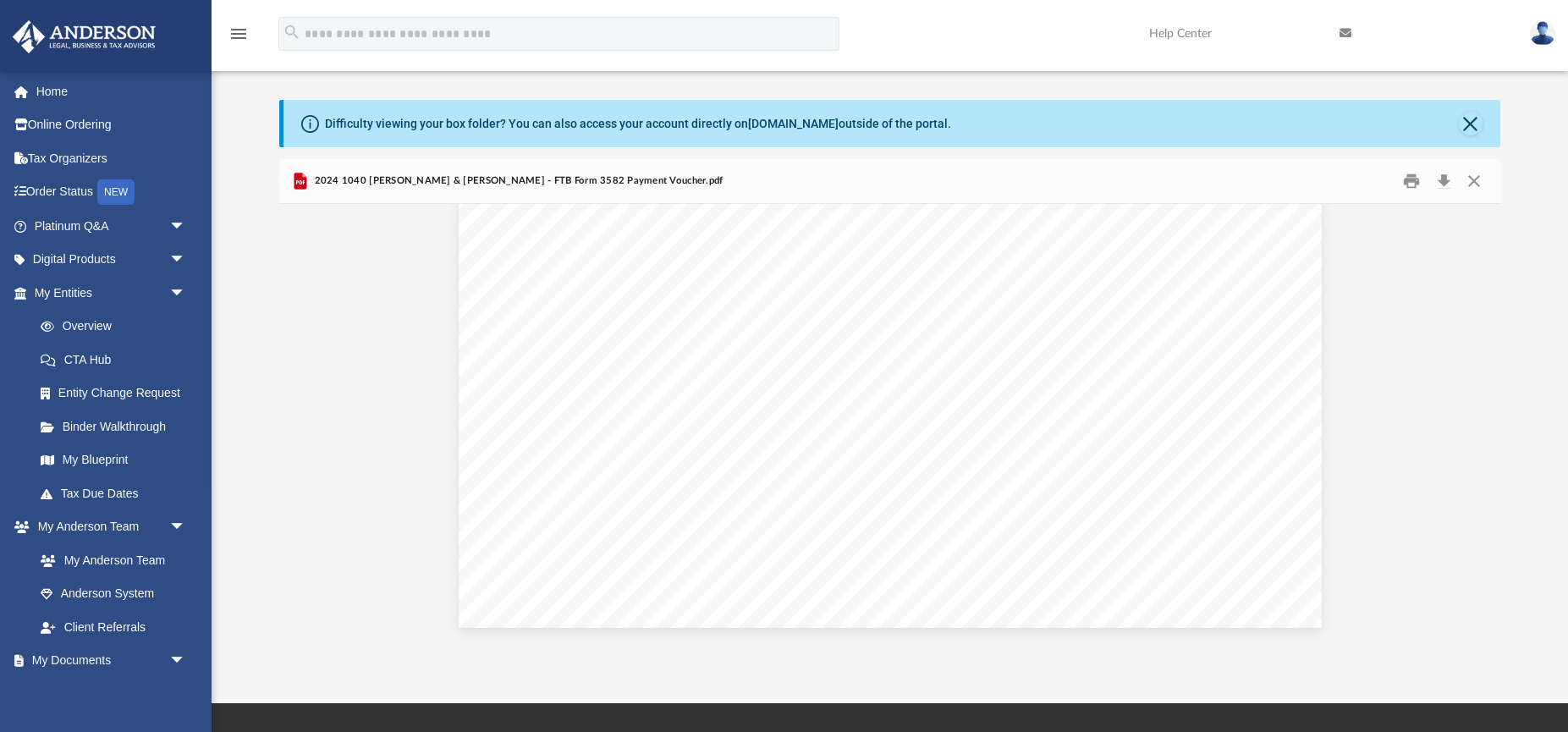
scroll to position [706, 0]
click at [1473, 180] on button "Close" at bounding box center [1473, 180] width 30 height 26
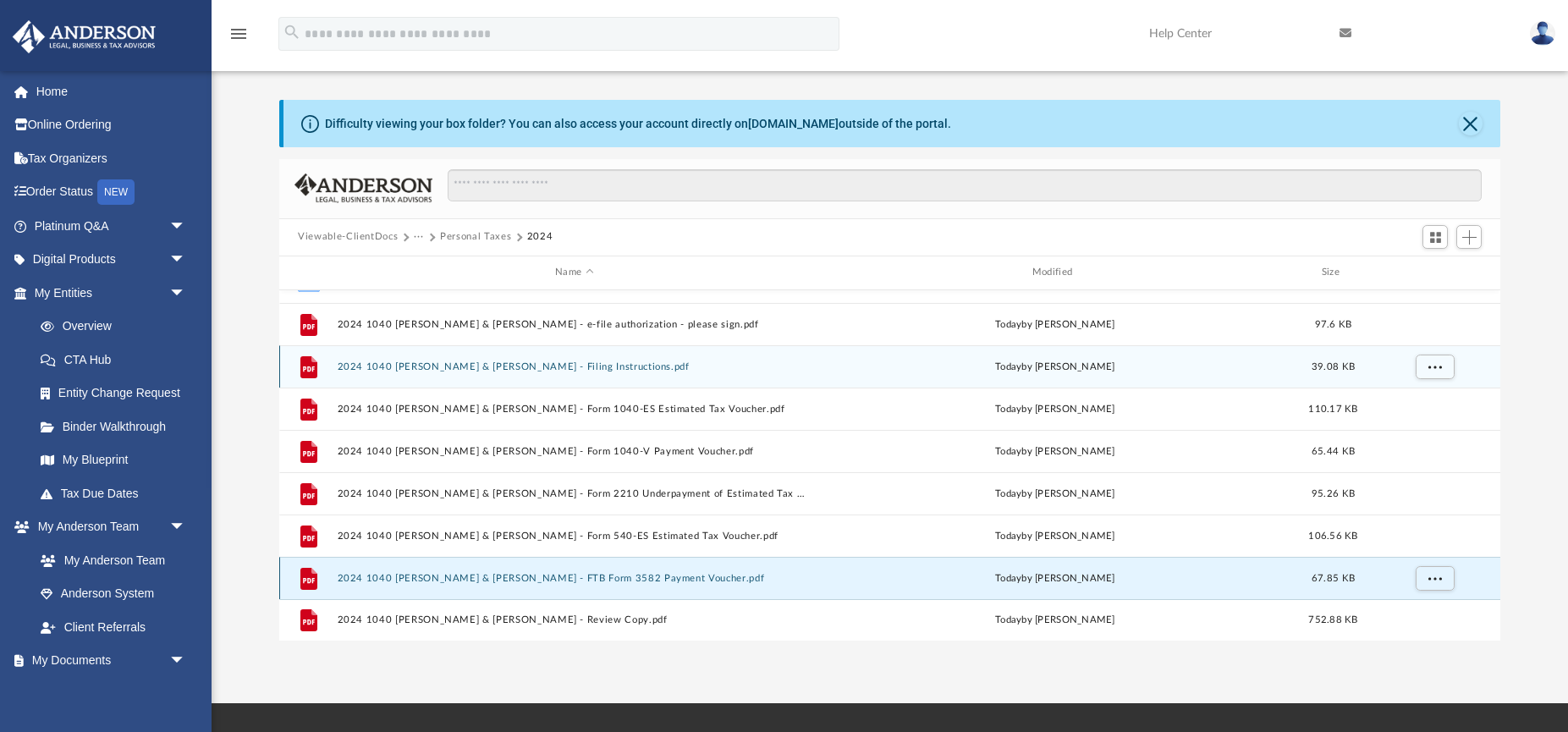
scroll to position [16, 0]
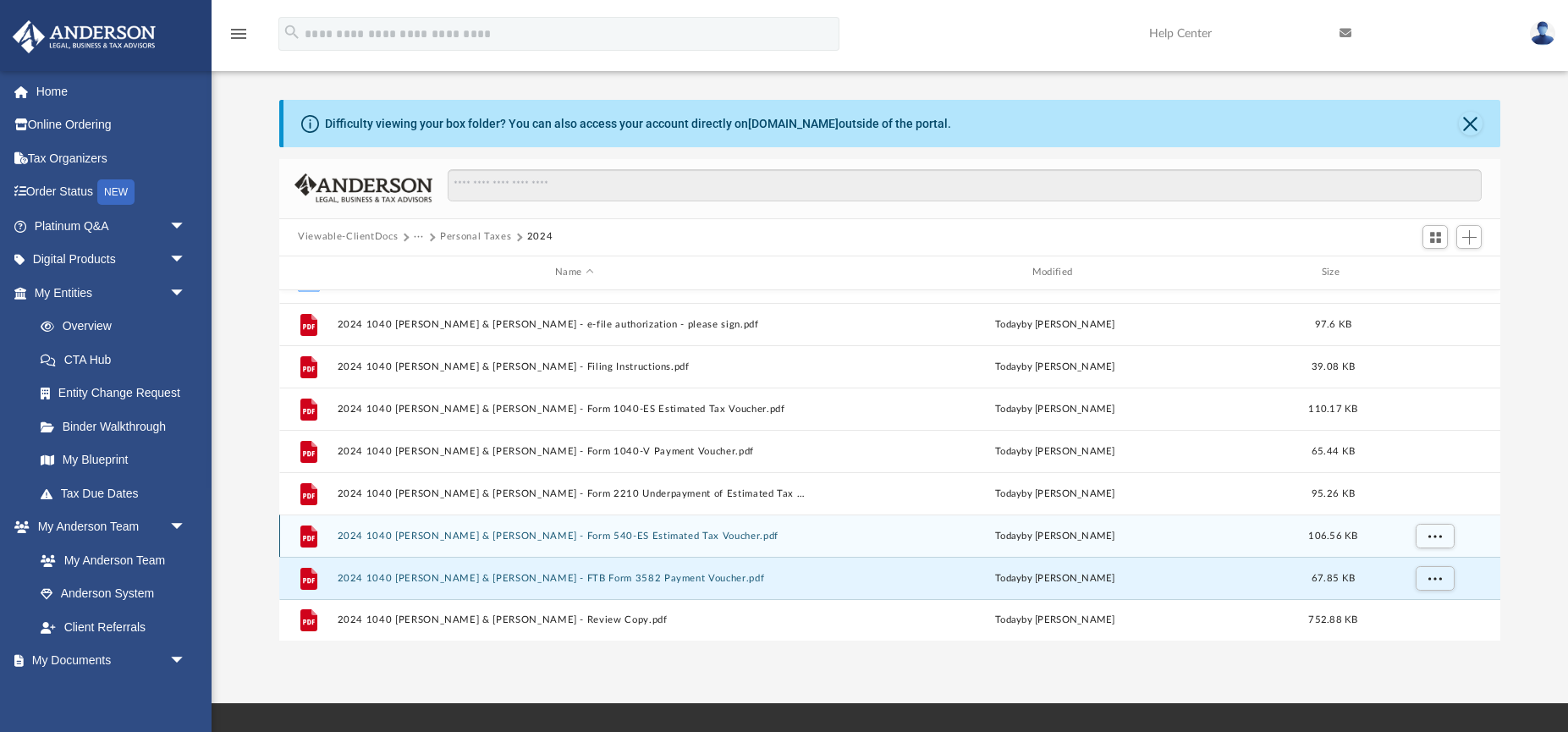
click at [679, 534] on button "2024 1040 [PERSON_NAME] & [PERSON_NAME] - Form 540-ES Estimated Tax Voucher.pdf" at bounding box center [574, 537] width 474 height 11
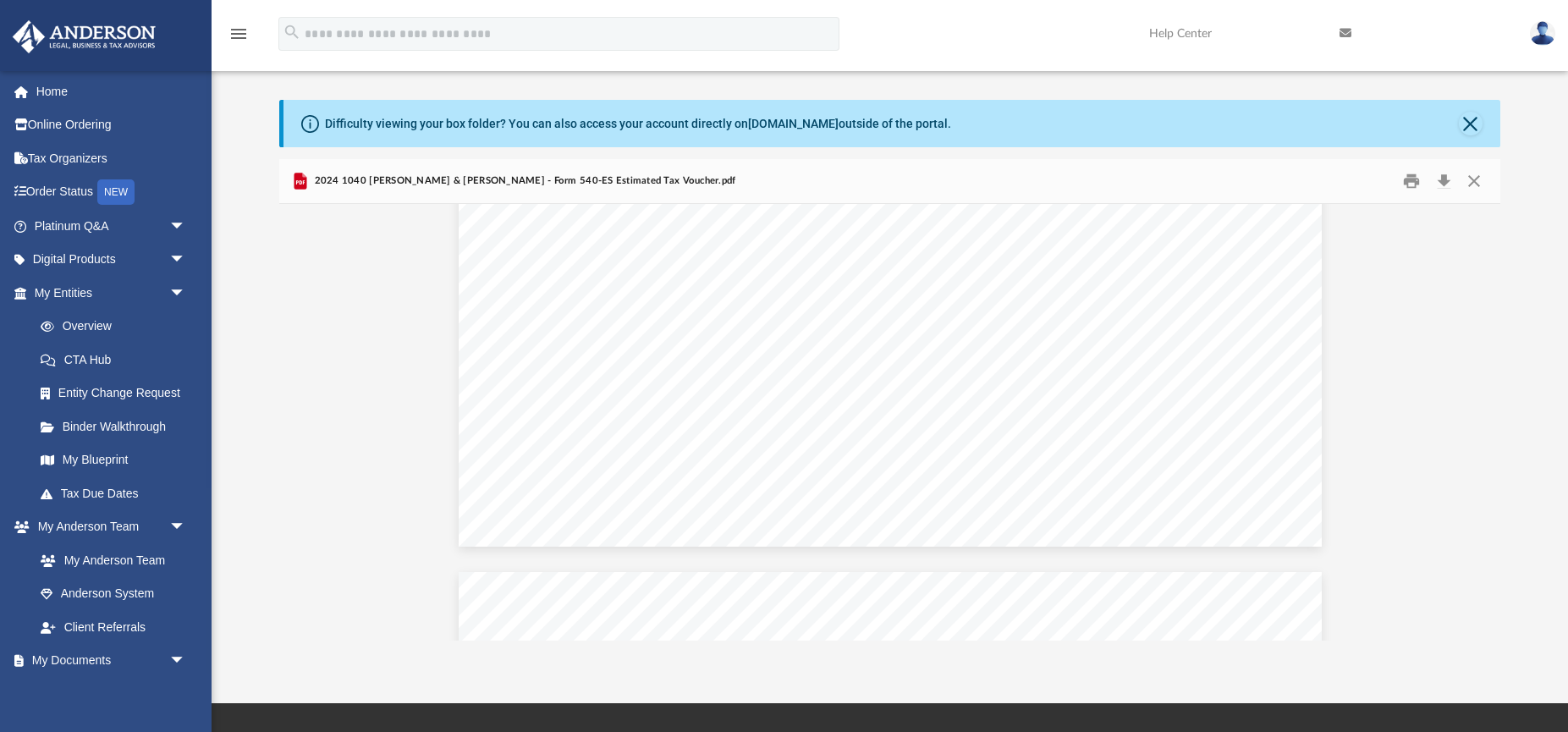
scroll to position [3114, 0]
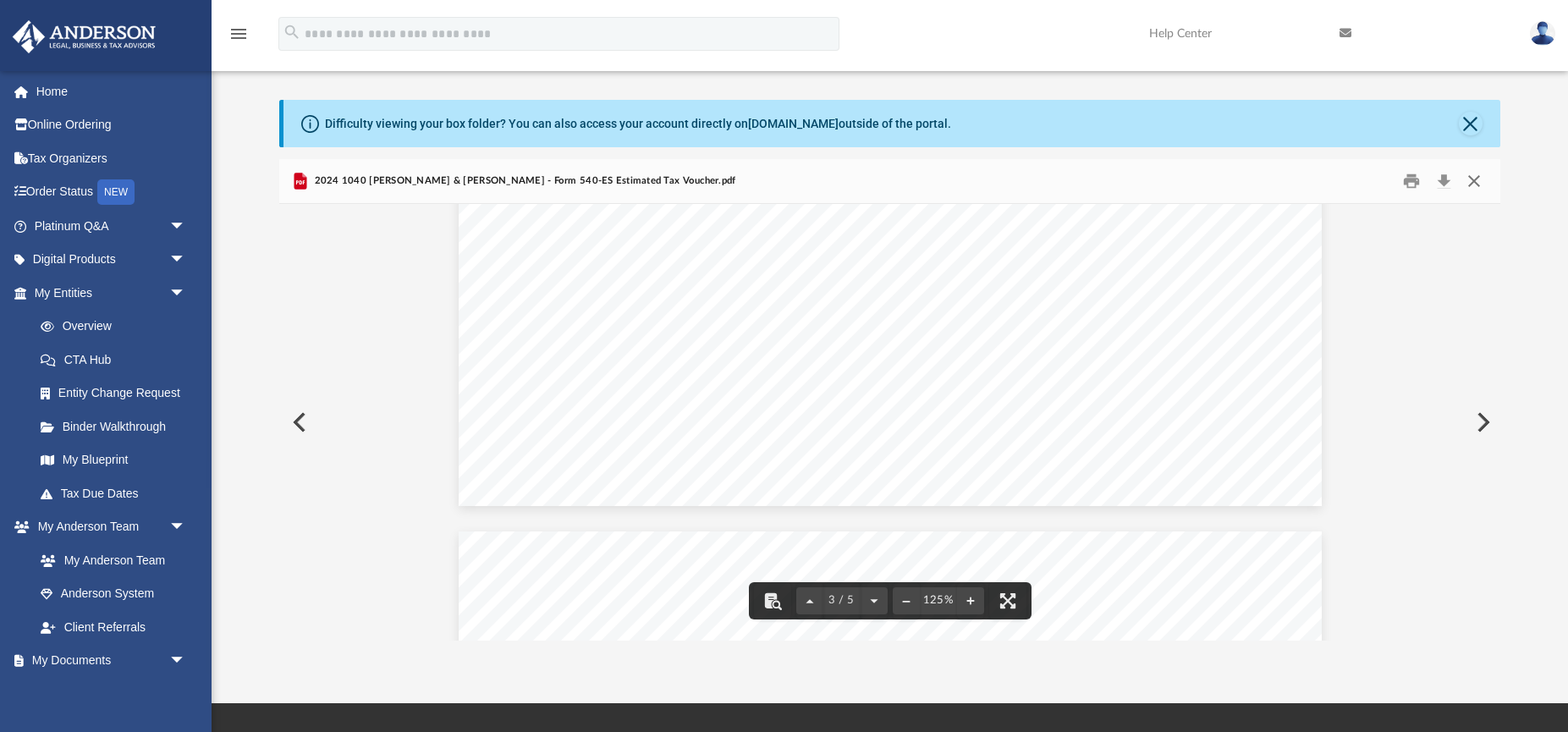
click at [1469, 182] on button "Close" at bounding box center [1473, 180] width 30 height 26
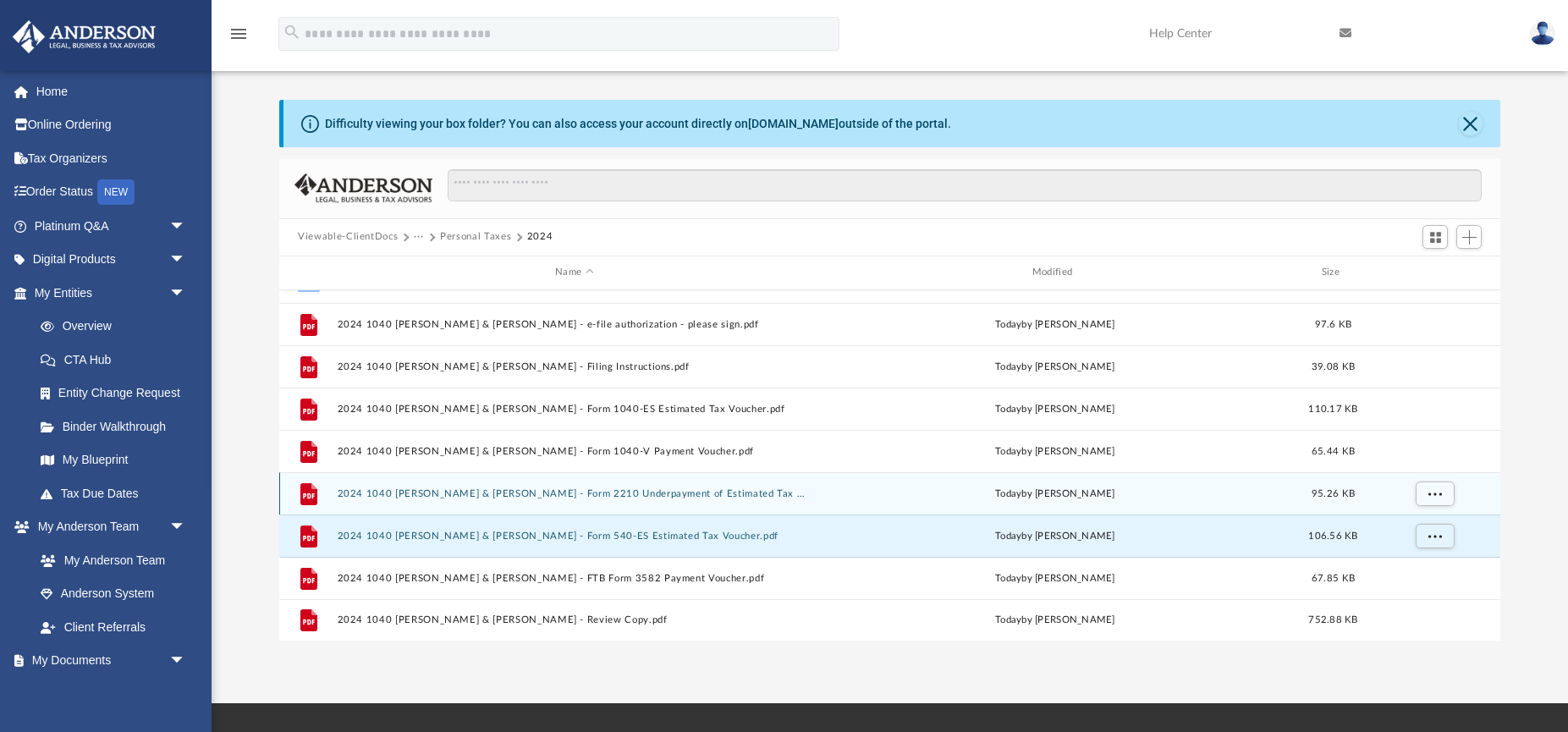
click at [629, 494] on button "2024 1040 [PERSON_NAME] & [PERSON_NAME] - Form 2210 Underpayment of Estimated T…" at bounding box center [574, 494] width 474 height 11
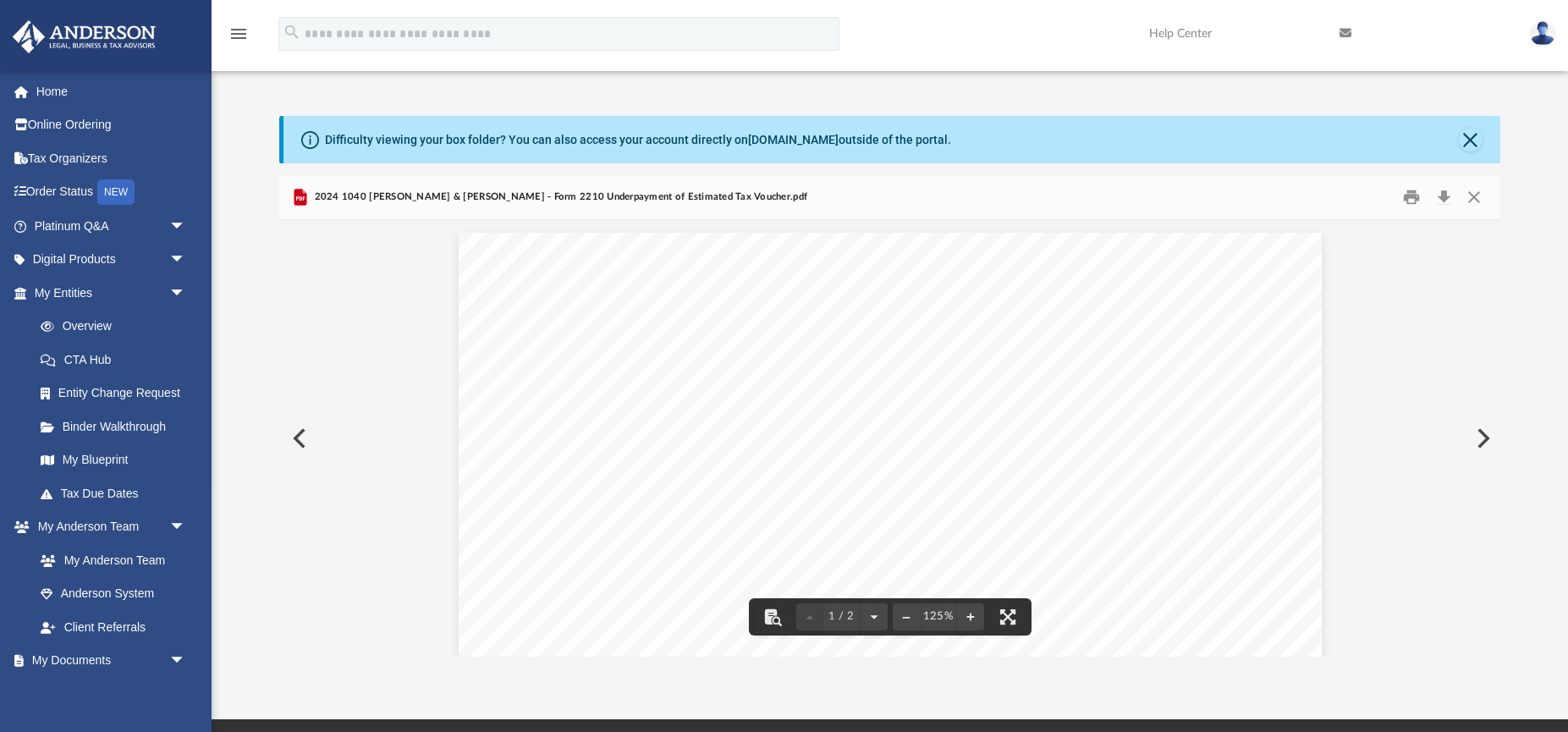
scroll to position [0, 0]
click at [1483, 197] on button "Close" at bounding box center [1473, 196] width 30 height 26
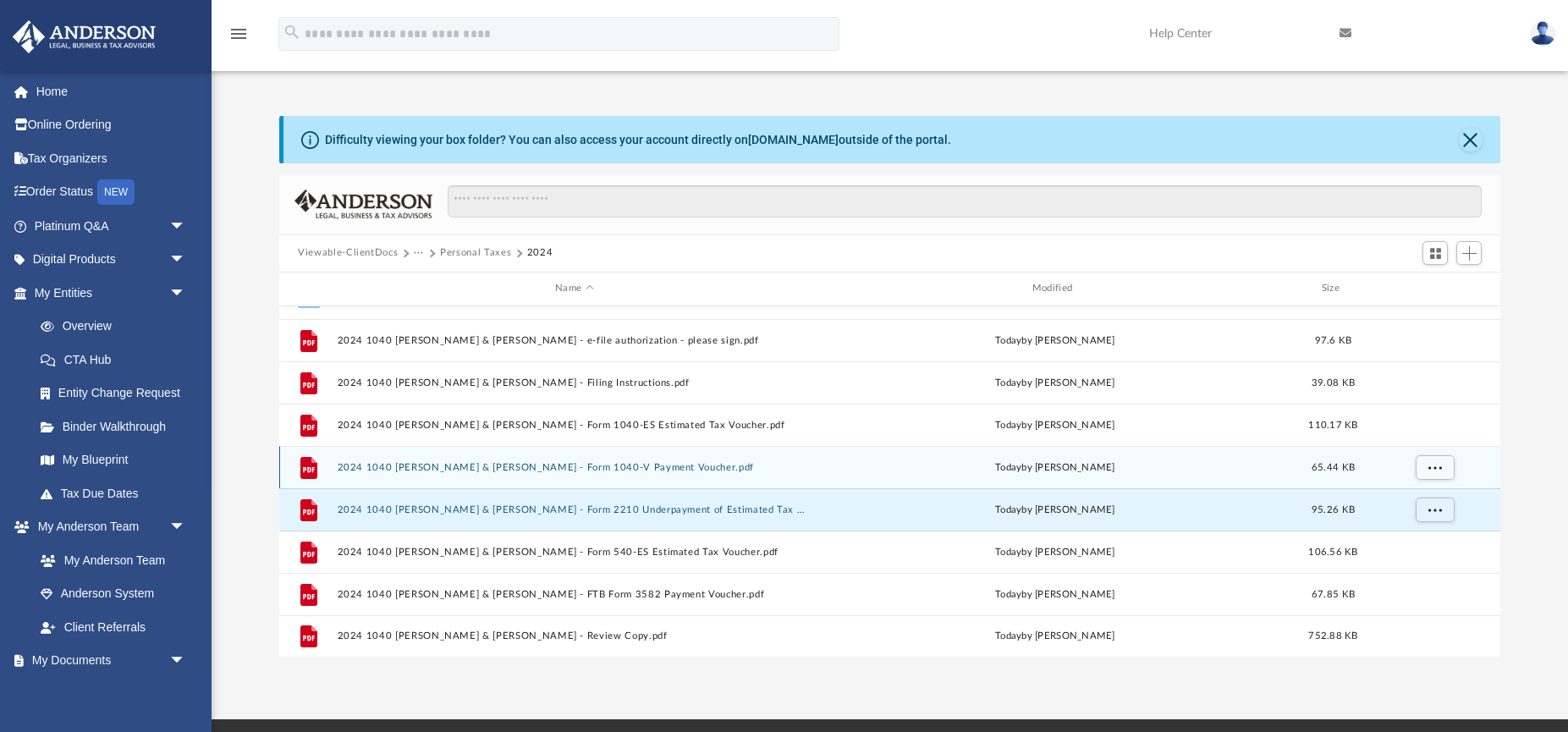
click at [613, 468] on button "2024 1040 [PERSON_NAME] & [PERSON_NAME] - Form 1040-V Payment Voucher.pdf" at bounding box center [574, 468] width 474 height 11
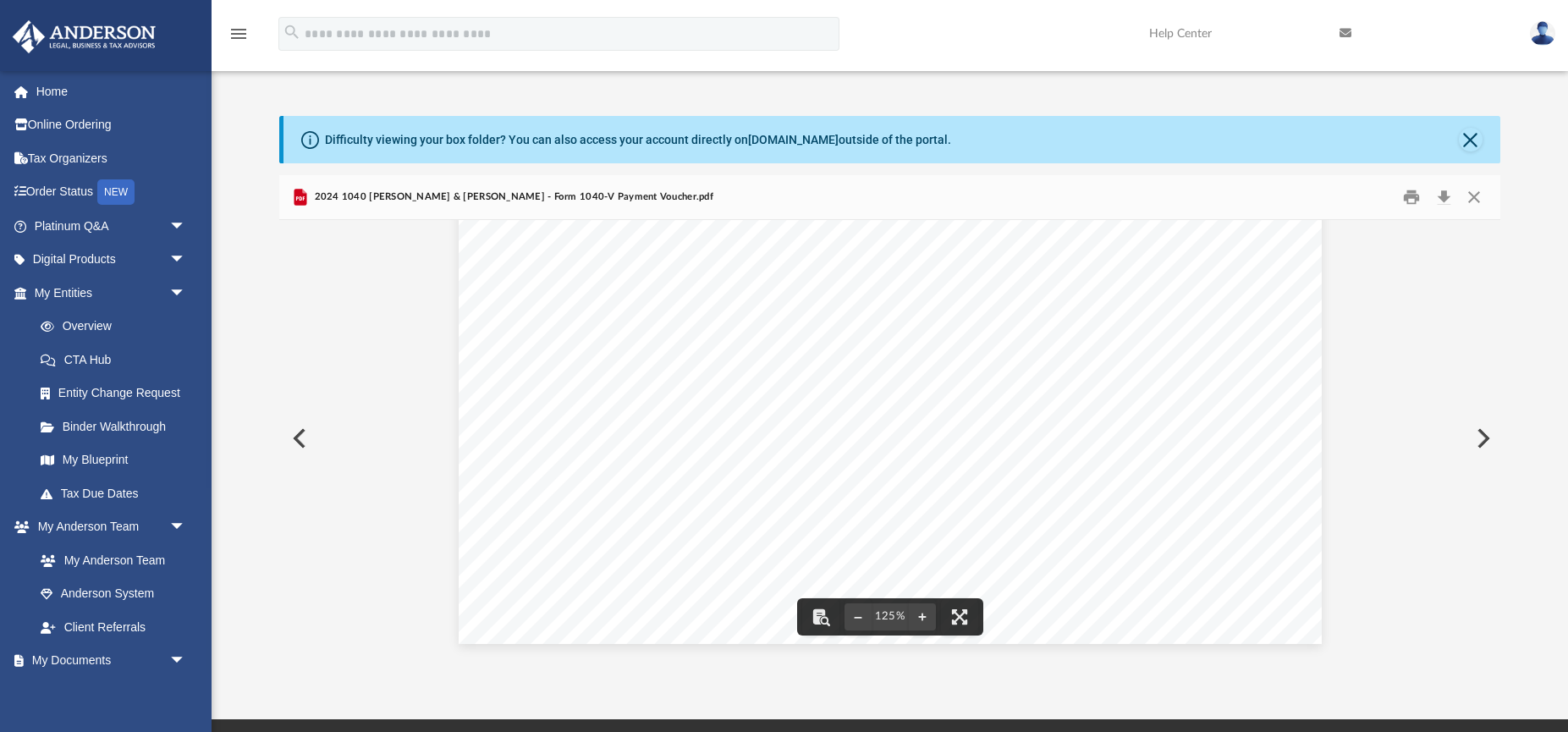
scroll to position [4, 0]
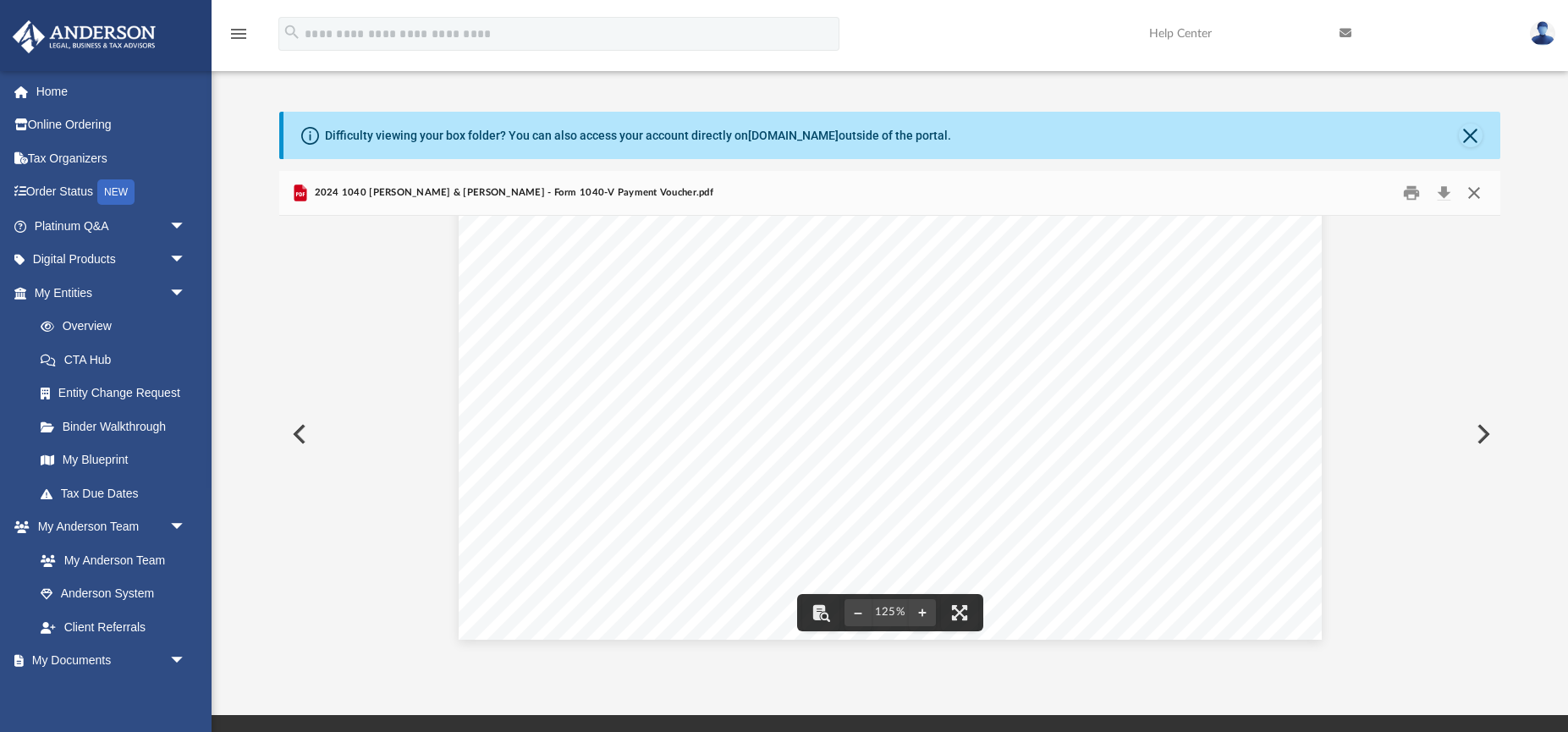
click at [1476, 193] on button "Close" at bounding box center [1473, 192] width 30 height 26
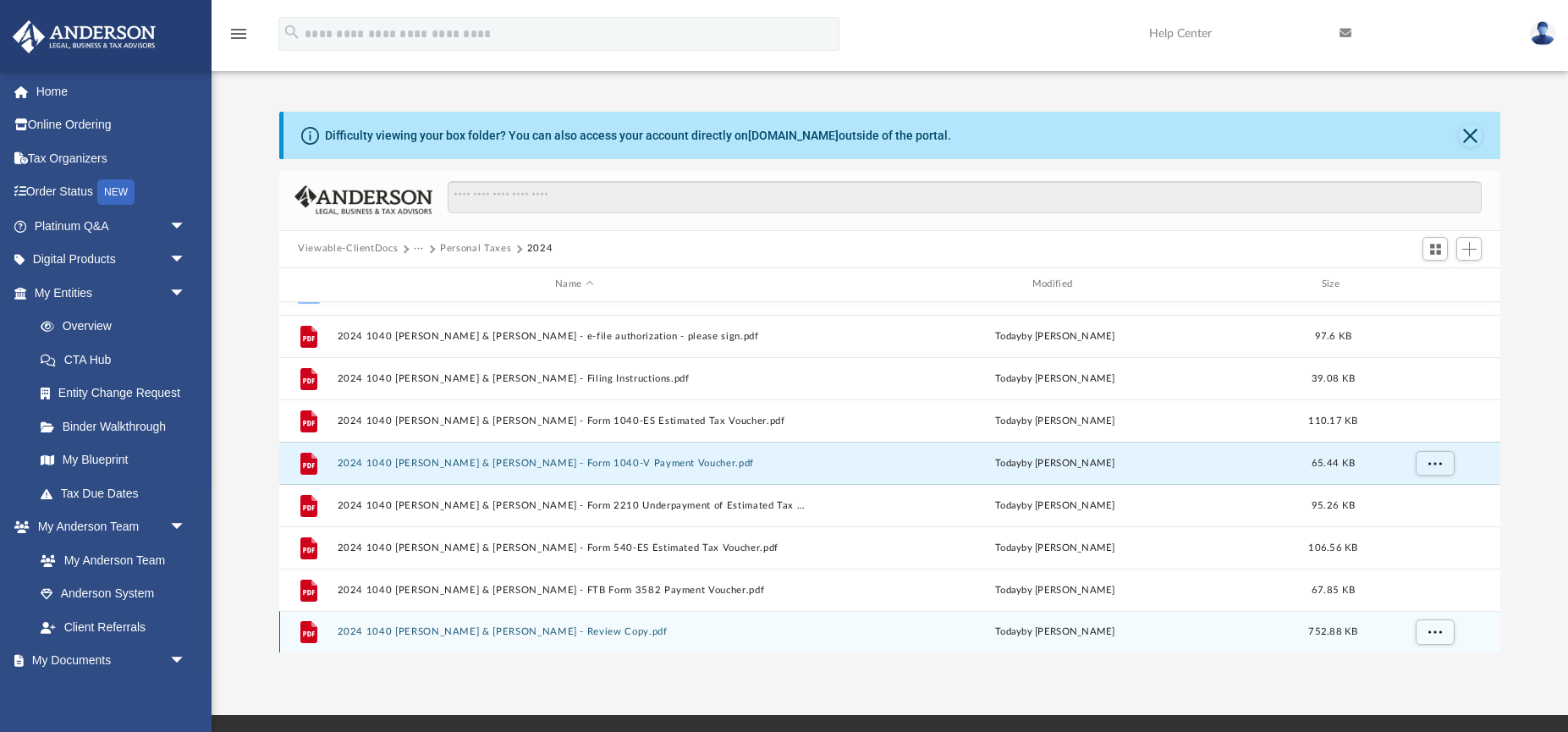
click at [600, 632] on button "2024 1040 [PERSON_NAME] & [PERSON_NAME] - Review Copy.pdf" at bounding box center [574, 632] width 474 height 11
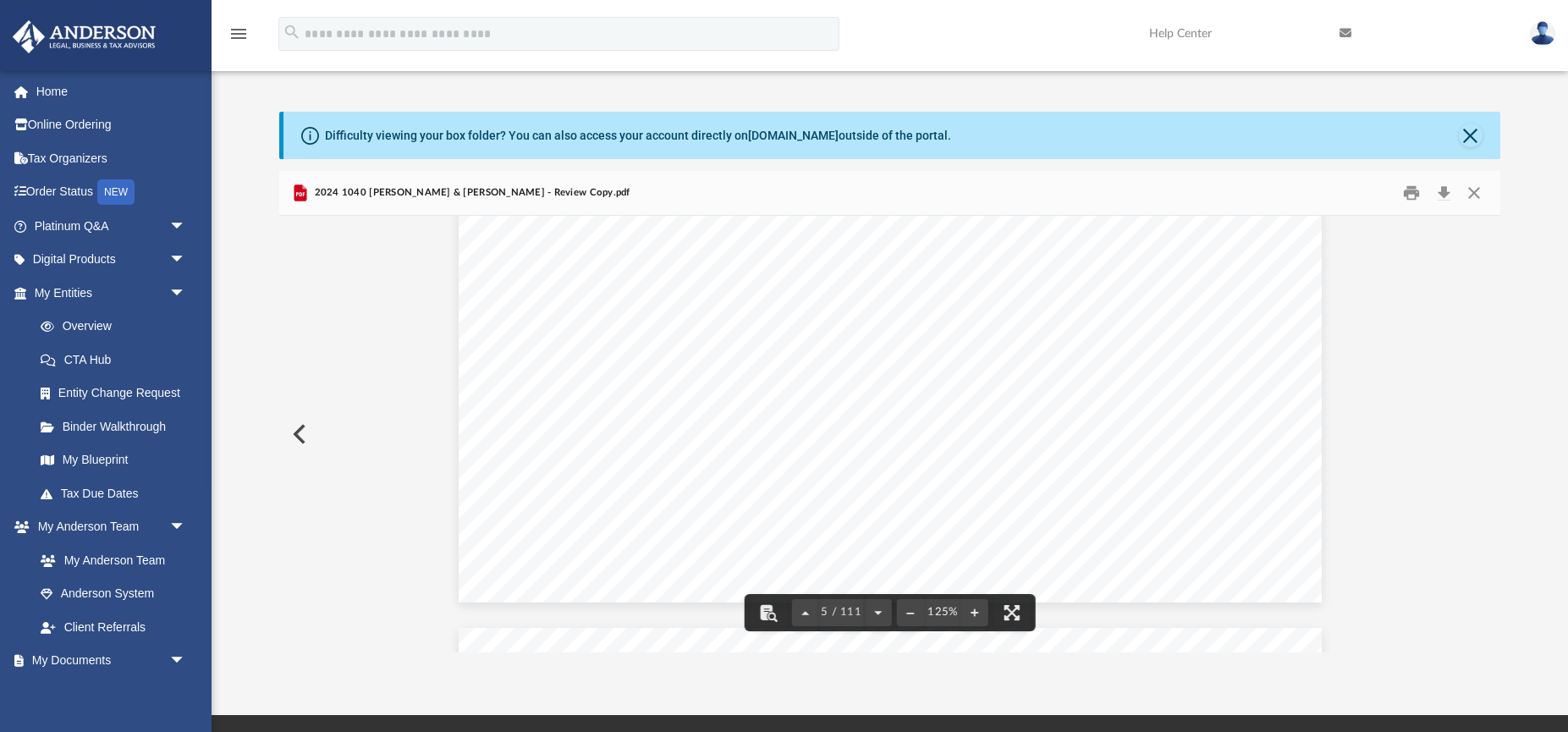
scroll to position [4051, 0]
click at [1476, 194] on button "Close" at bounding box center [1473, 192] width 30 height 26
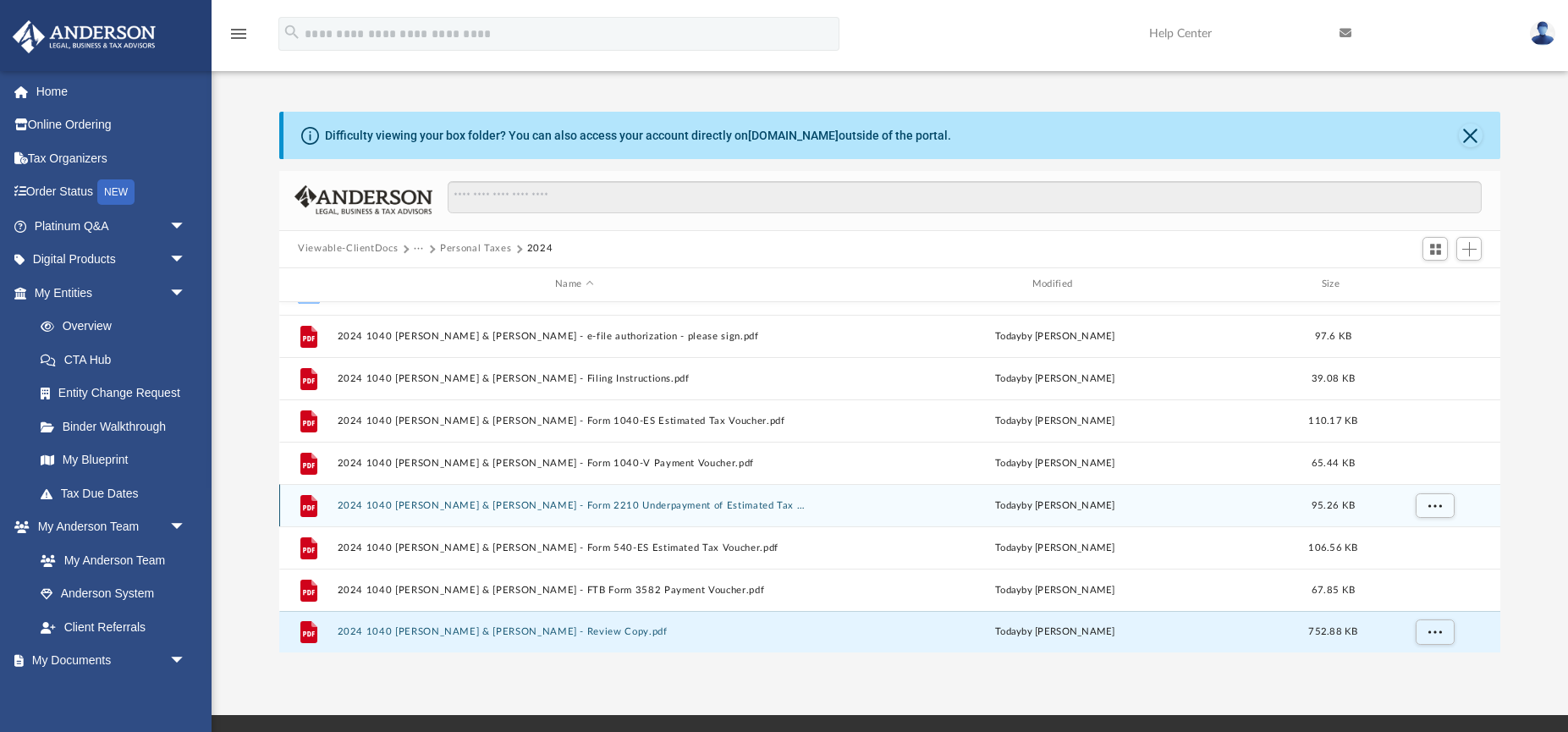
click at [578, 504] on button "2024 1040 [PERSON_NAME] & [PERSON_NAME] - Form 2210 Underpayment of Estimated T…" at bounding box center [574, 506] width 474 height 11
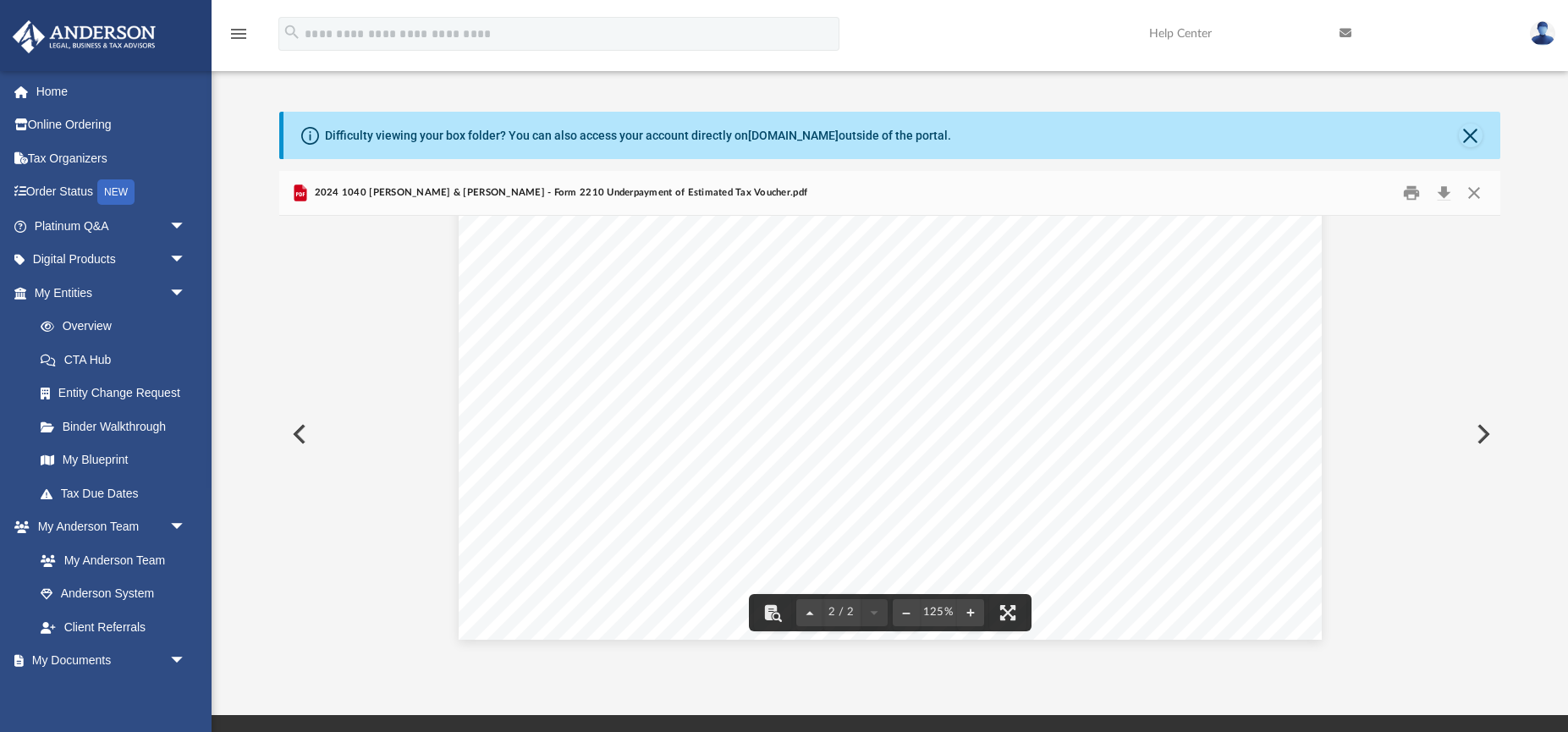
scroll to position [1849, 0]
drag, startPoint x: 1477, startPoint y: 196, endPoint x: 1436, endPoint y: 206, distance: 42.2
click at [1477, 196] on button "Close" at bounding box center [1473, 192] width 30 height 26
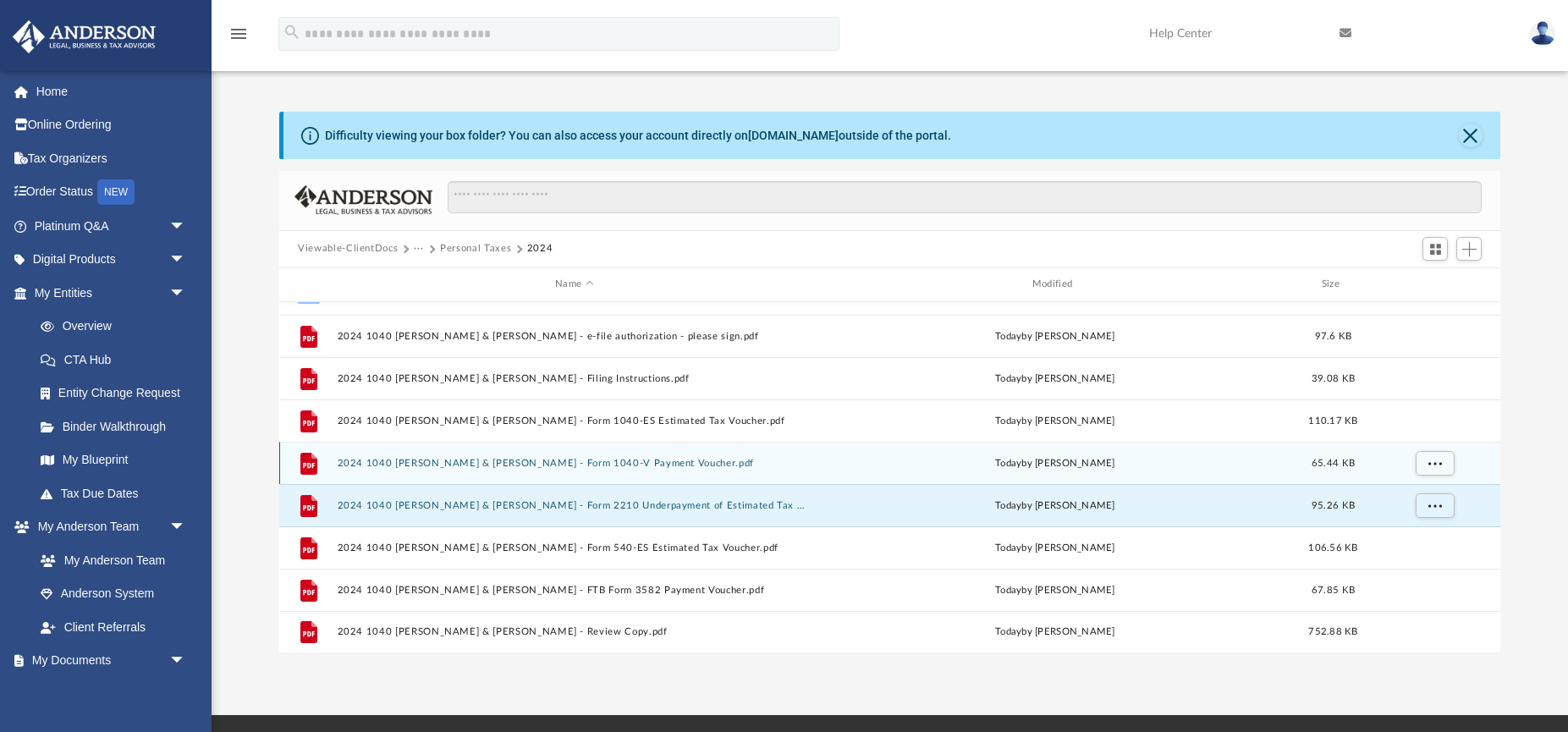
click at [574, 468] on button "2024 1040 [PERSON_NAME] & [PERSON_NAME] - Form 1040-V Payment Voucher.pdf" at bounding box center [574, 463] width 474 height 11
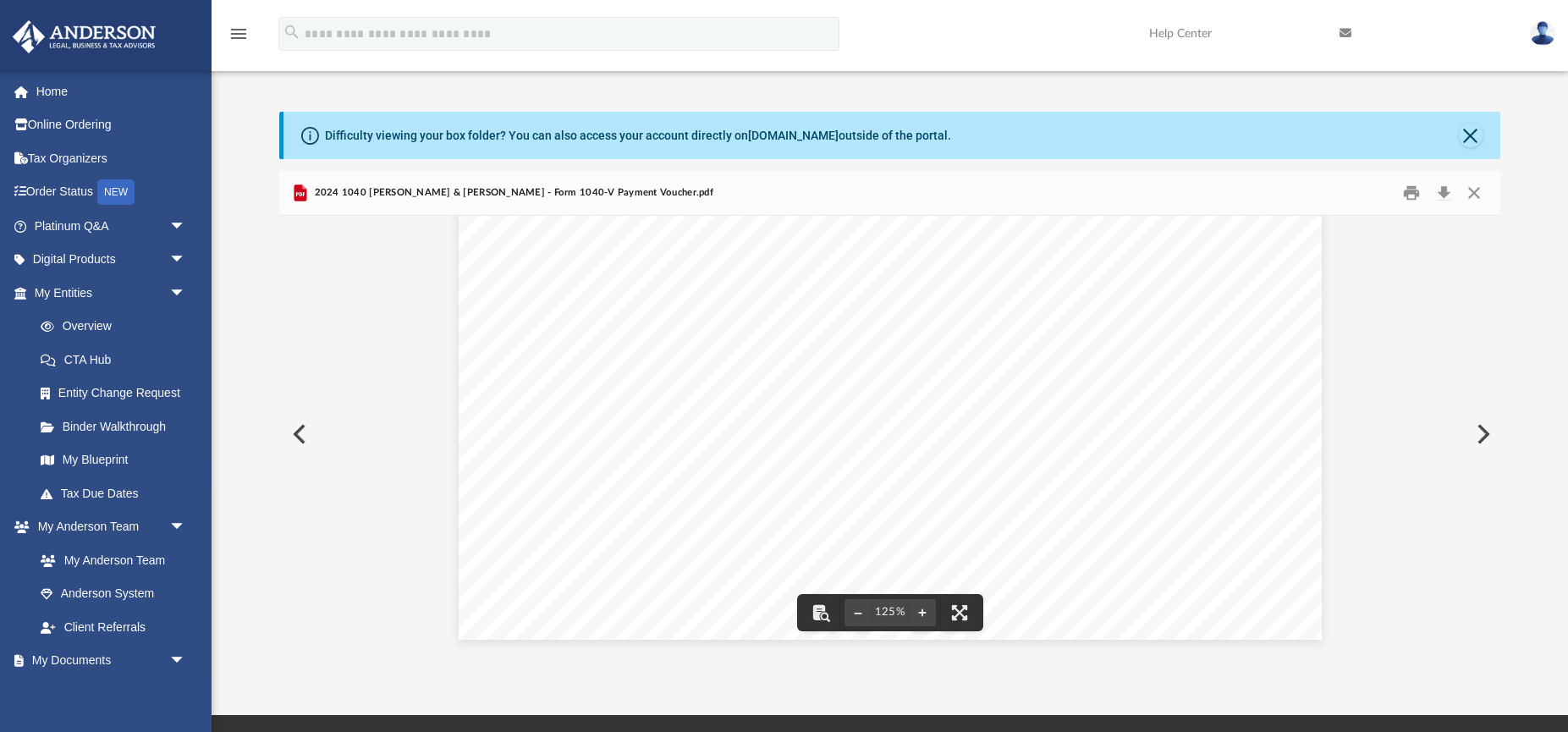
scroll to position [12, 0]
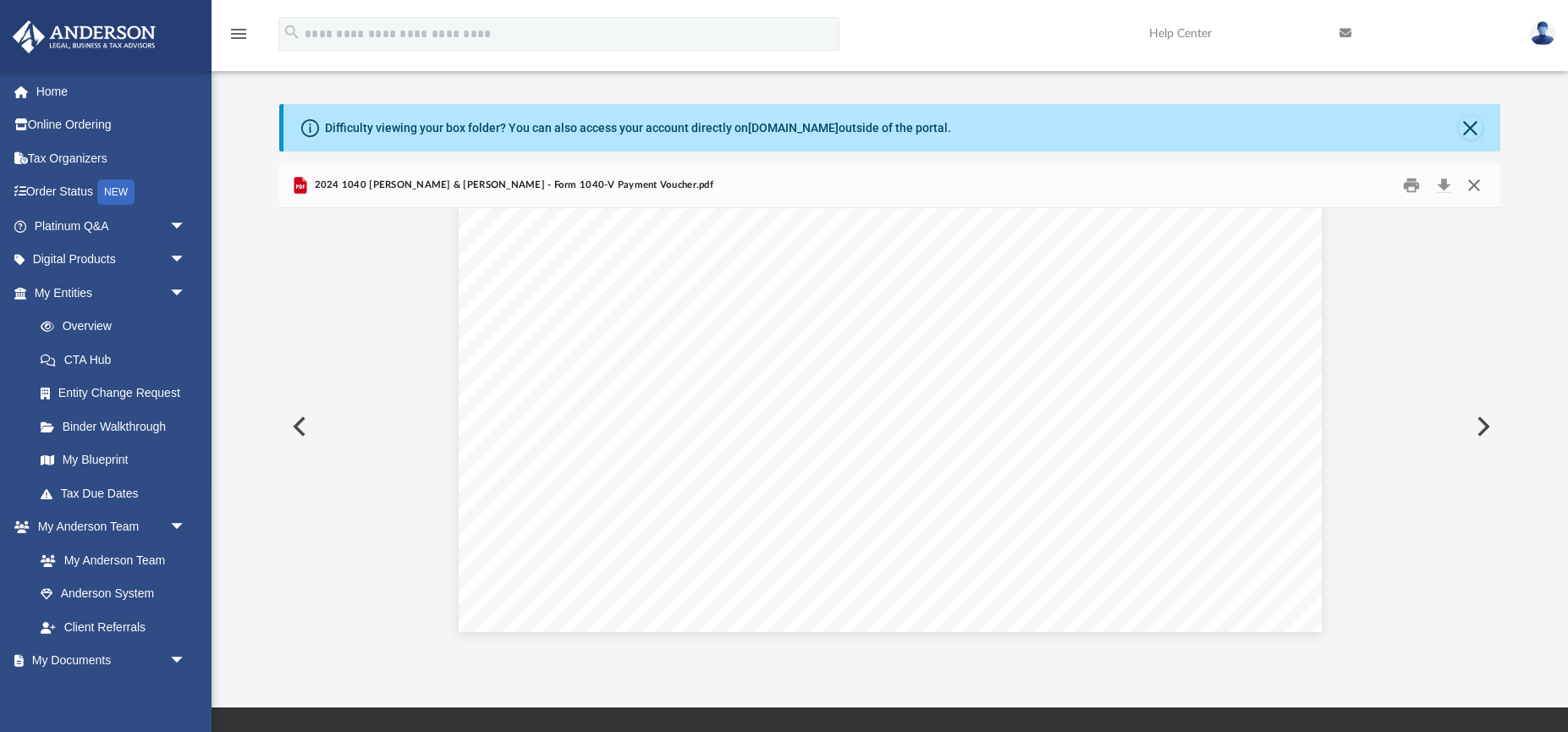
click at [1473, 185] on button "Close" at bounding box center [1473, 185] width 30 height 26
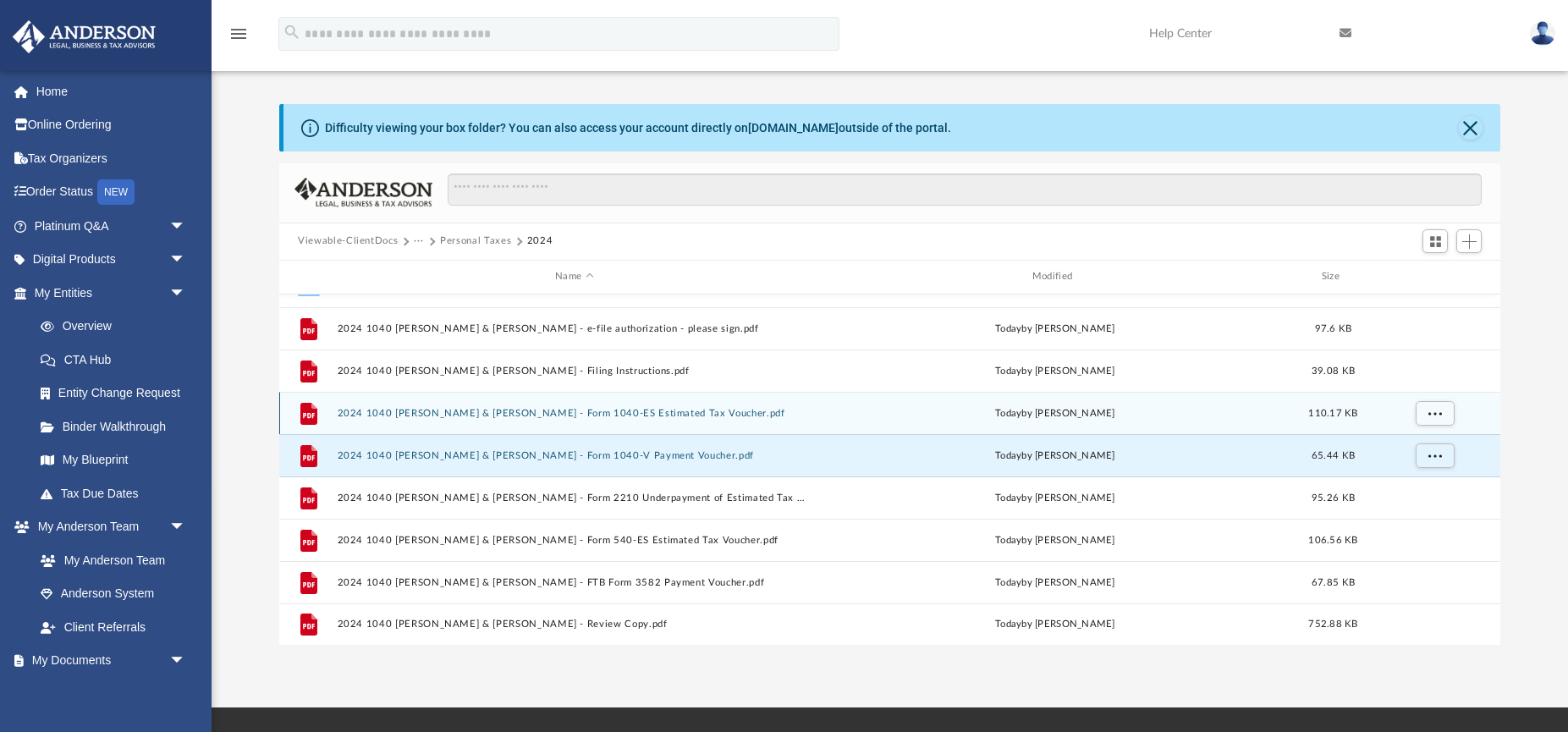
click at [705, 413] on button "2024 1040 [PERSON_NAME] & [PERSON_NAME] - Form 1040-ES Estimated Tax Voucher.pdf" at bounding box center [574, 414] width 474 height 11
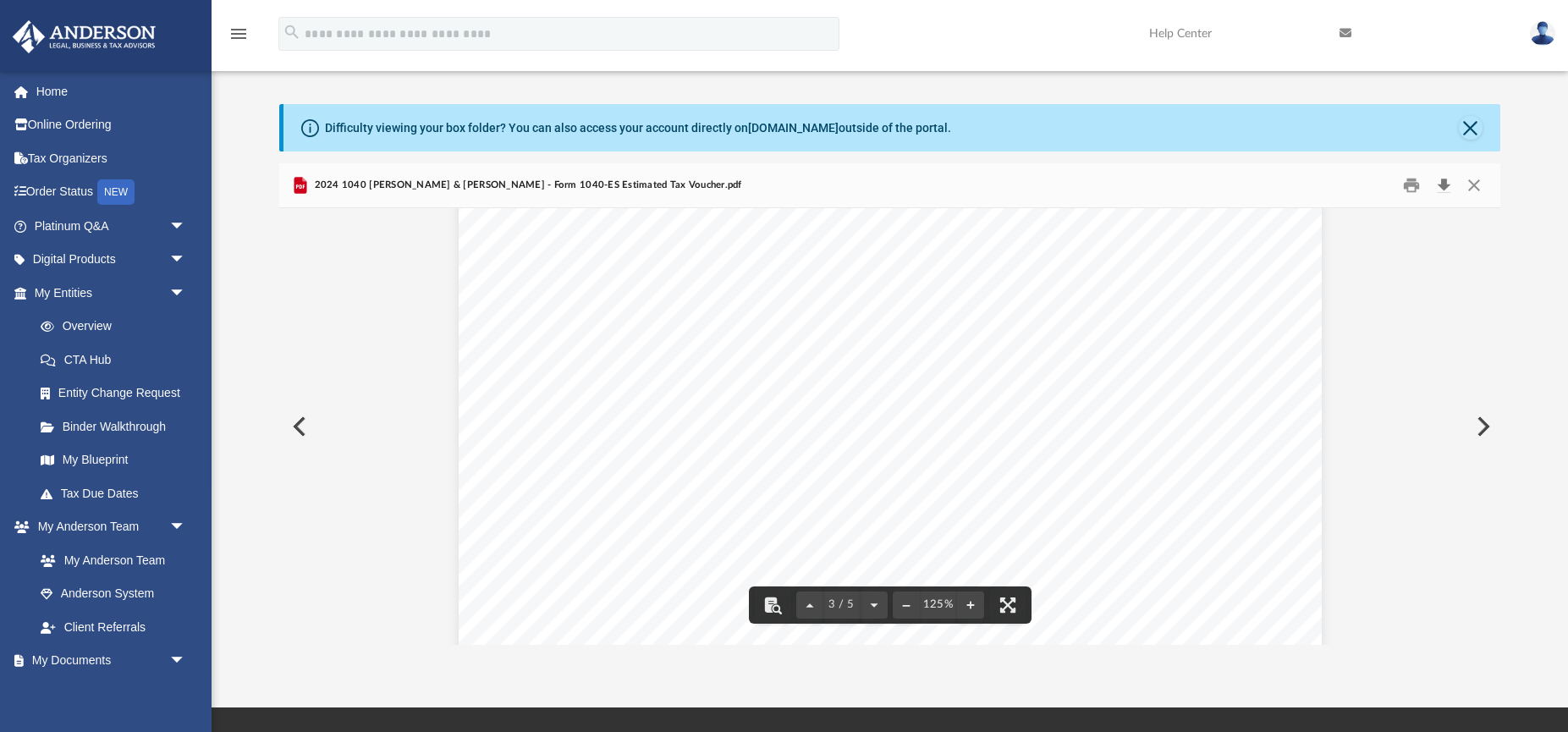
scroll to position [2910, 0]
click at [1468, 182] on button "Close" at bounding box center [1473, 185] width 30 height 26
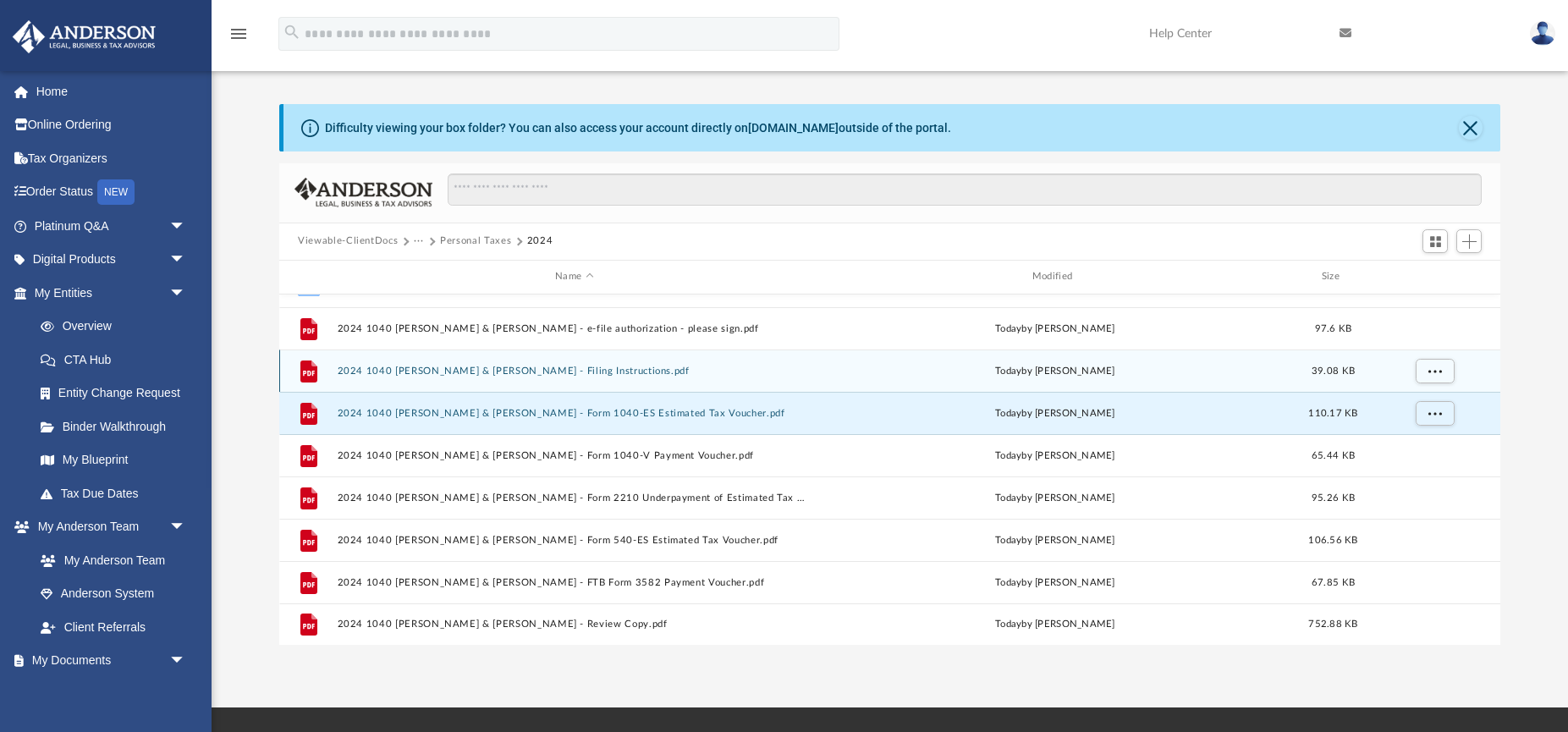
click at [621, 368] on button "2024 1040 [PERSON_NAME] & [PERSON_NAME] - Filing Instructions.pdf" at bounding box center [574, 371] width 474 height 11
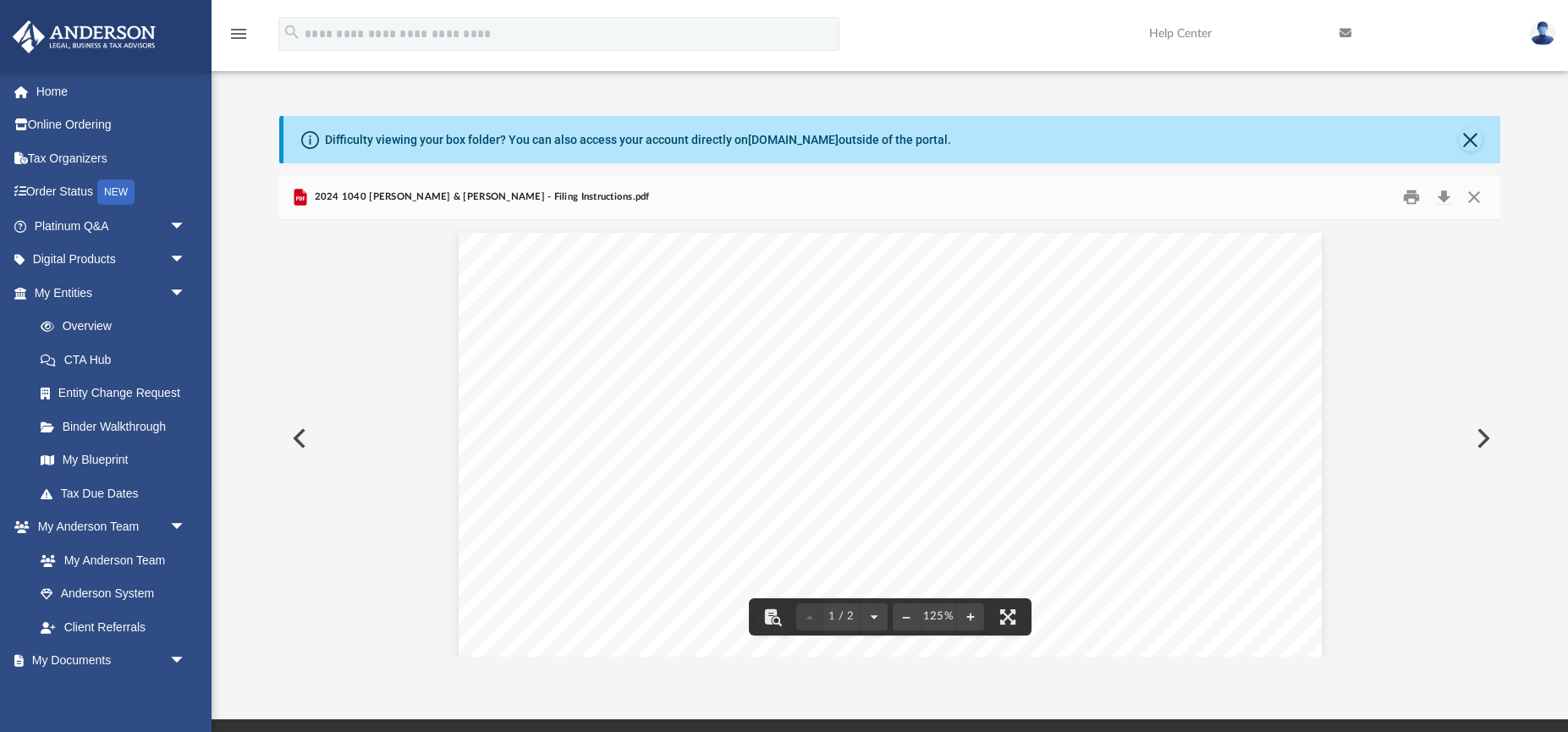
scroll to position [0, 0]
click at [1480, 198] on button "Close" at bounding box center [1473, 196] width 30 height 26
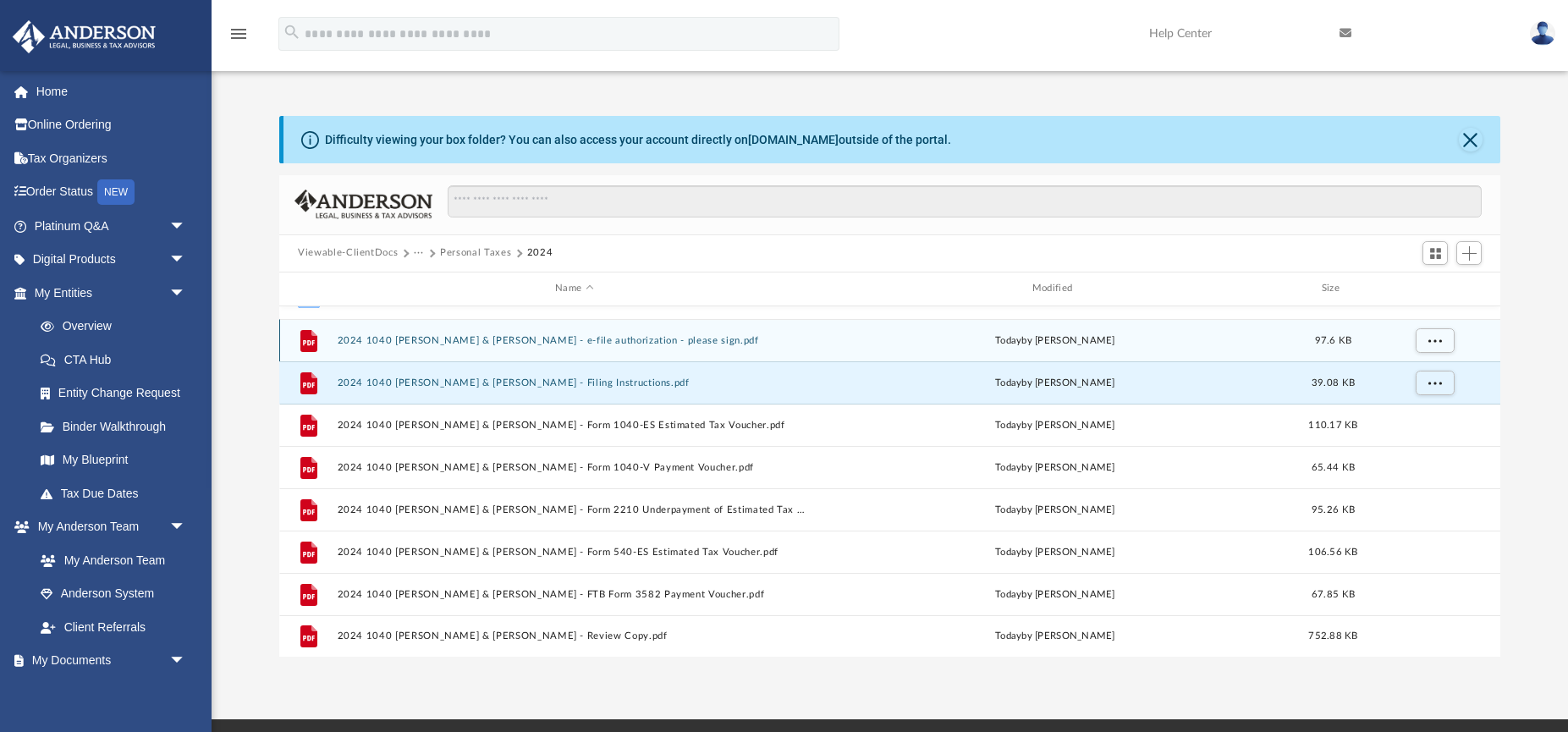
click at [668, 340] on button "2024 1040 [PERSON_NAME] & [PERSON_NAME] - e-file authorization - please sign.pdf" at bounding box center [574, 340] width 474 height 11
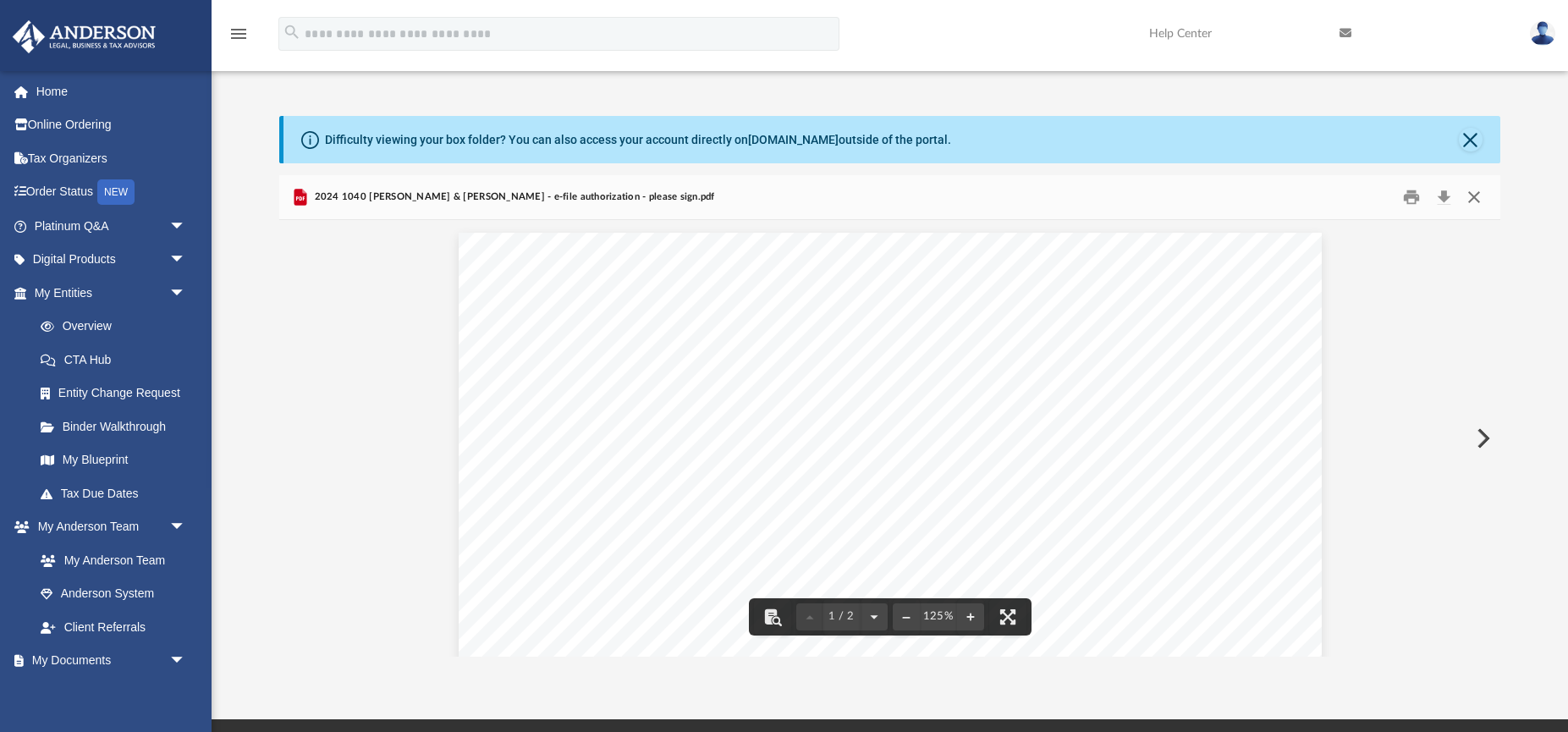
click at [1483, 197] on button "Close" at bounding box center [1473, 196] width 30 height 26
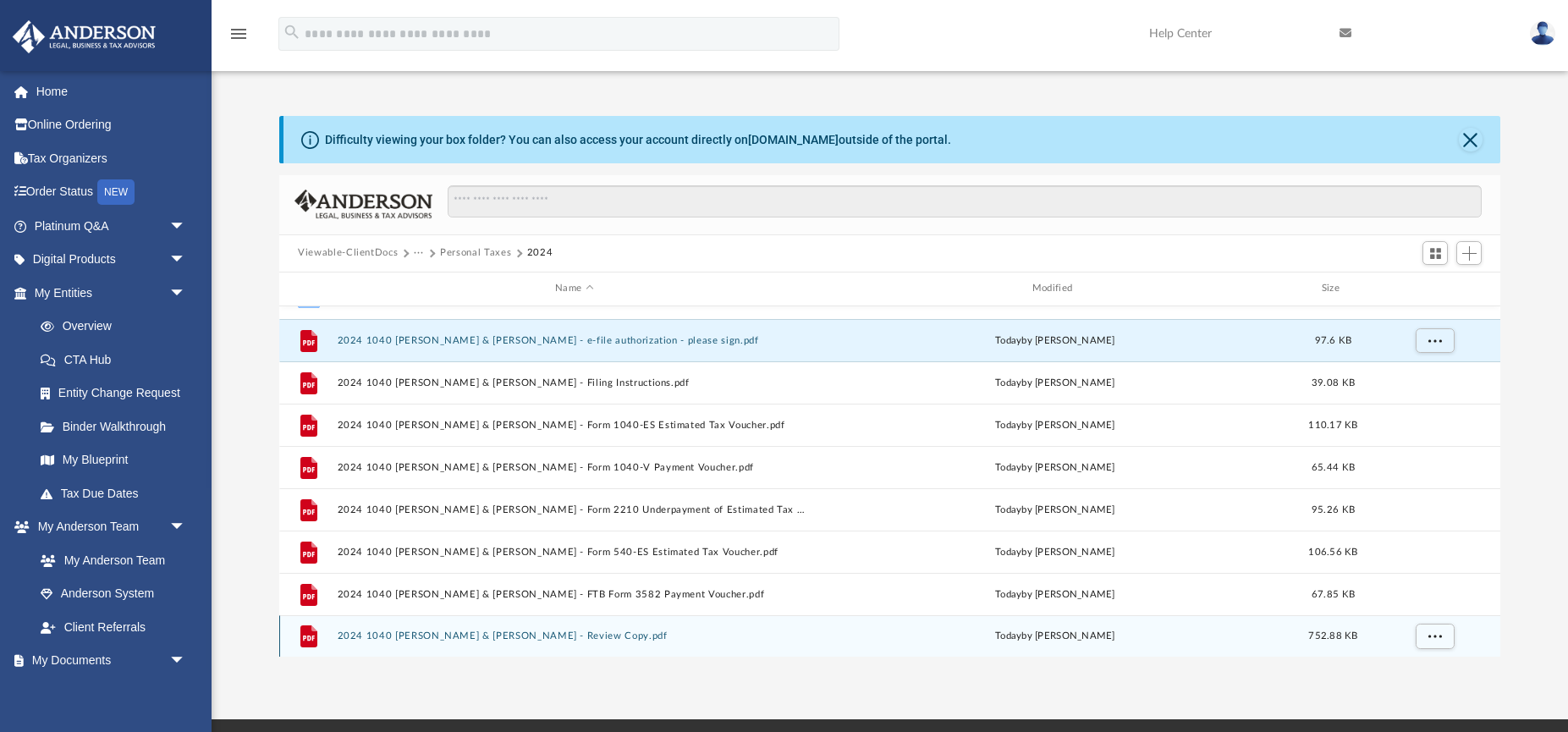
click at [463, 637] on button "2024 1040 [PERSON_NAME] & [PERSON_NAME] - Review Copy.pdf" at bounding box center [574, 636] width 474 height 11
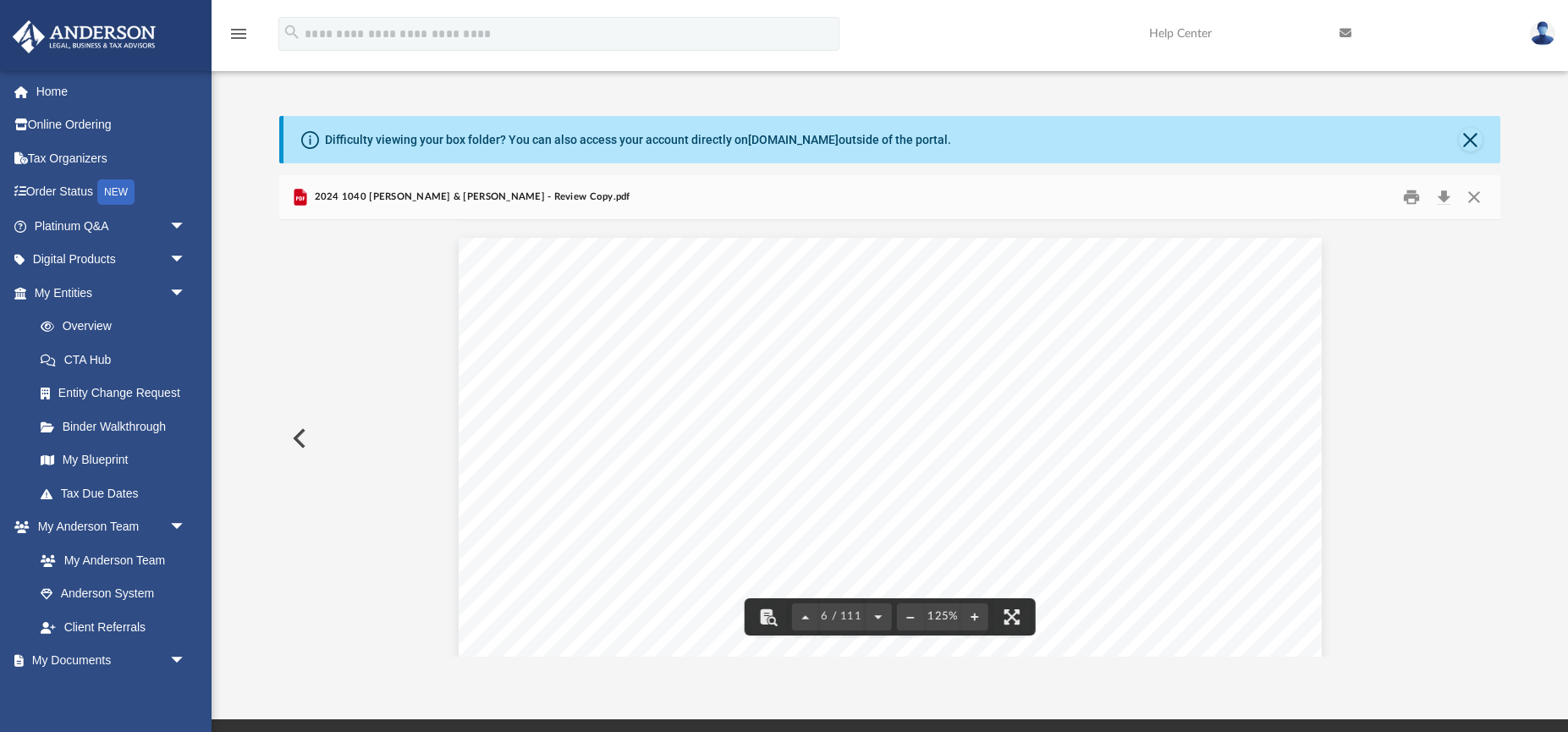
scroll to position [5709, 0]
